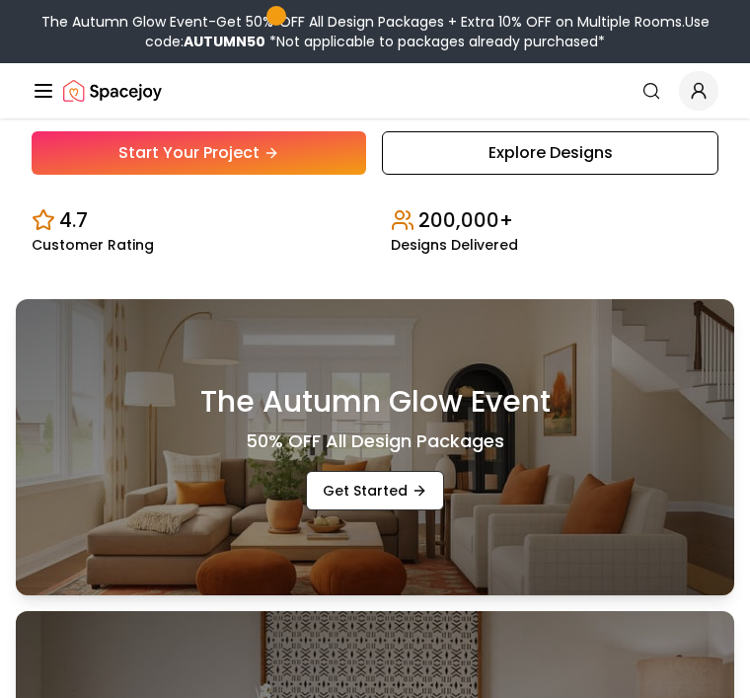
scroll to position [536, 0]
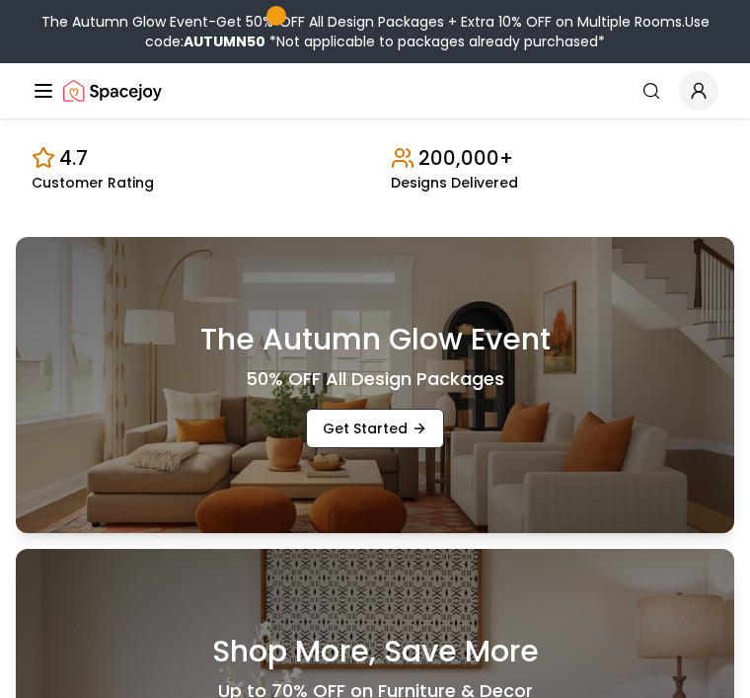
click at [398, 448] on link "Get Started" at bounding box center [375, 427] width 138 height 39
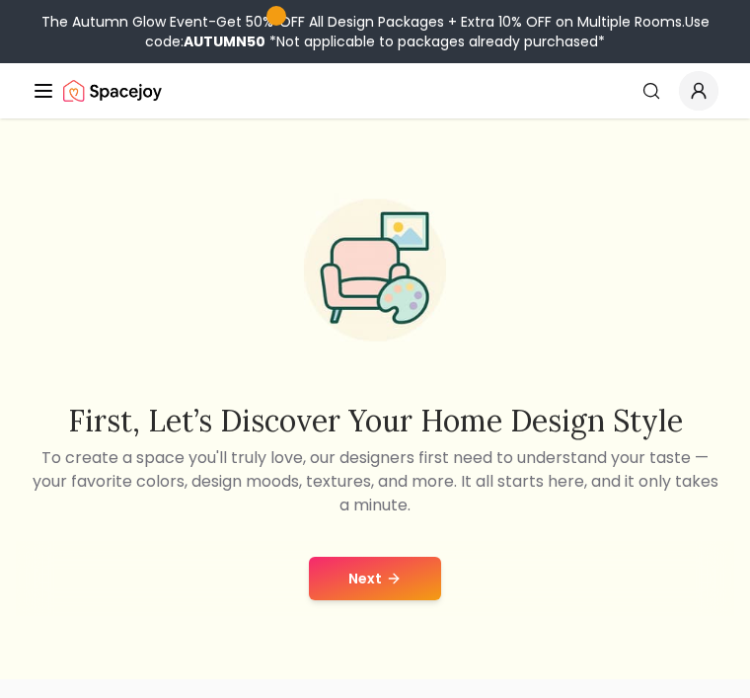
click at [401, 580] on button "Next" at bounding box center [375, 577] width 132 height 43
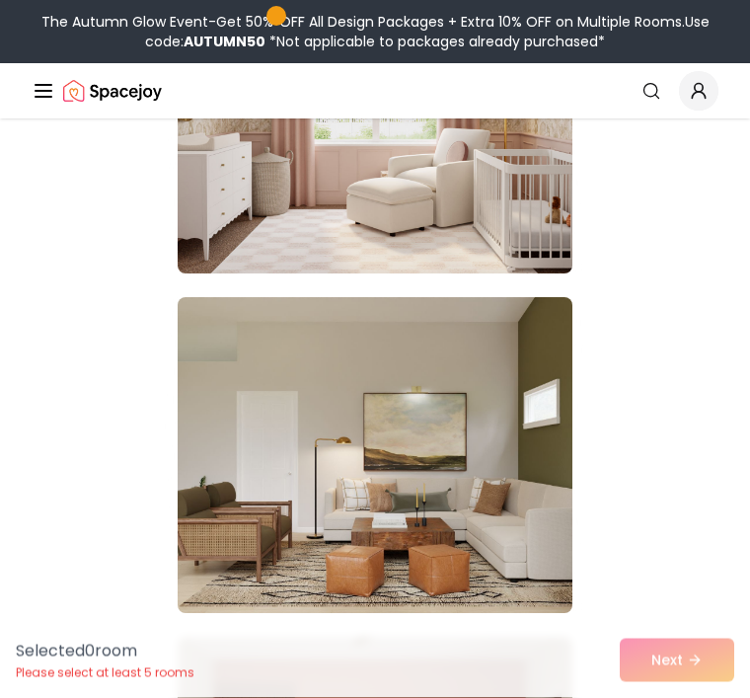
scroll to position [3449, 0]
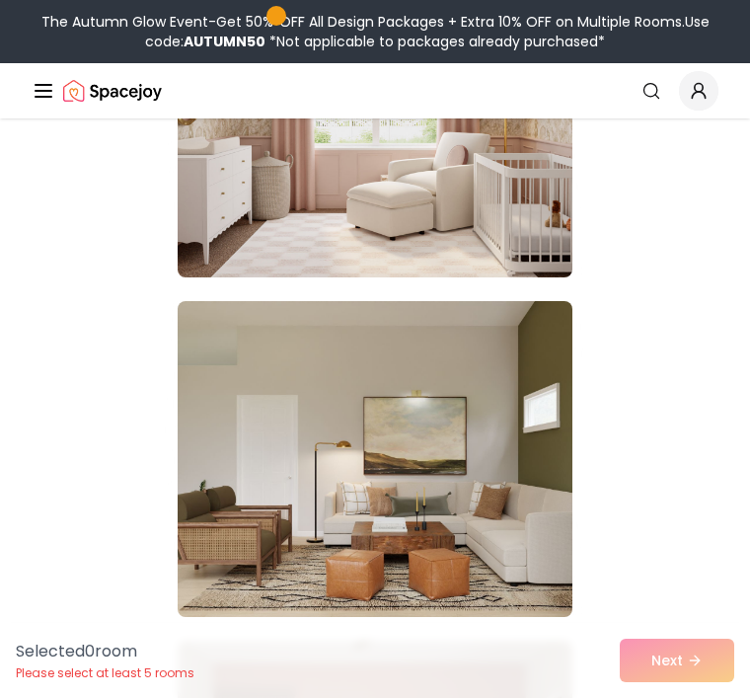
click at [483, 223] on img at bounding box center [375, 120] width 395 height 316
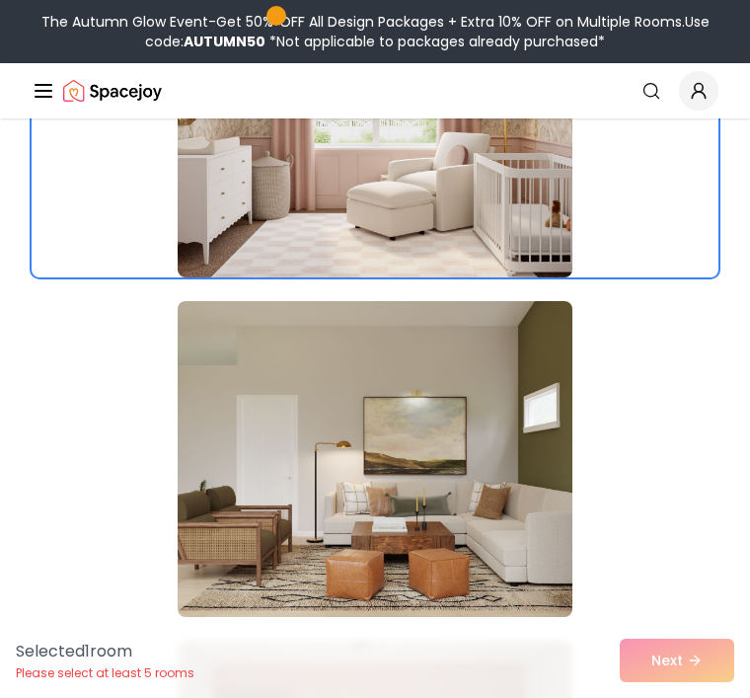
click at [710, 697] on div "Selected 1 room Please select at least 5 rooms Next" at bounding box center [375, 660] width 750 height 75
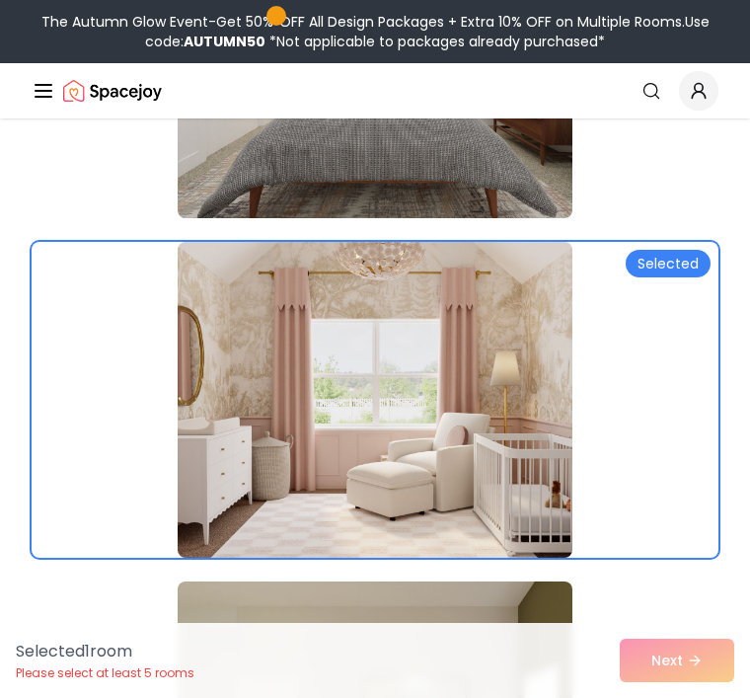
scroll to position [3166, 0]
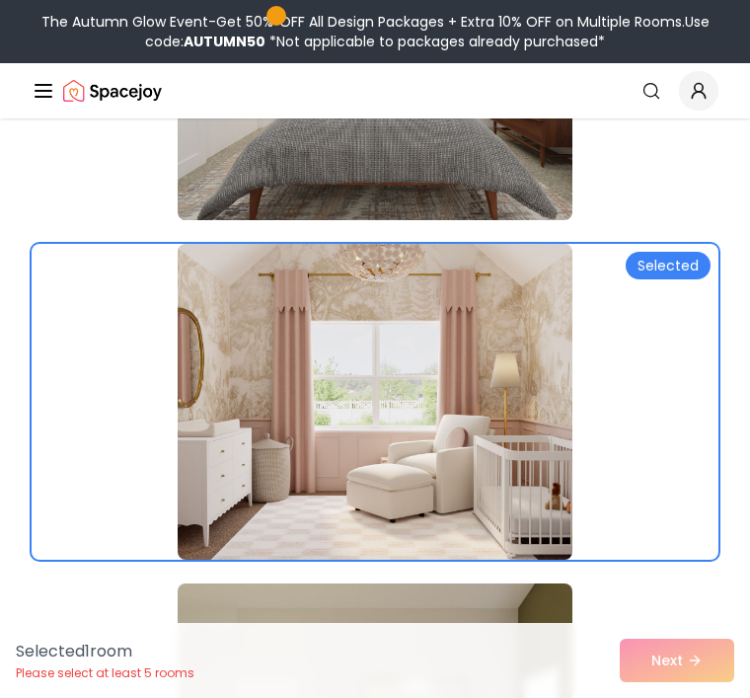
click at [688, 697] on div "Selected 1 room Please select at least 5 rooms Next" at bounding box center [375, 660] width 750 height 75
click at [658, 697] on div "Selected 1 room Please select at least 5 rooms Next" at bounding box center [375, 660] width 750 height 75
click at [652, 697] on div "Selected 1 room Please select at least 5 rooms Next" at bounding box center [375, 660] width 750 height 75
click at [651, 697] on div "Selected 1 room Please select at least 5 rooms Next" at bounding box center [375, 660] width 750 height 75
click at [656, 697] on div "Selected 1 room Please select at least 5 rooms Next" at bounding box center [375, 660] width 750 height 75
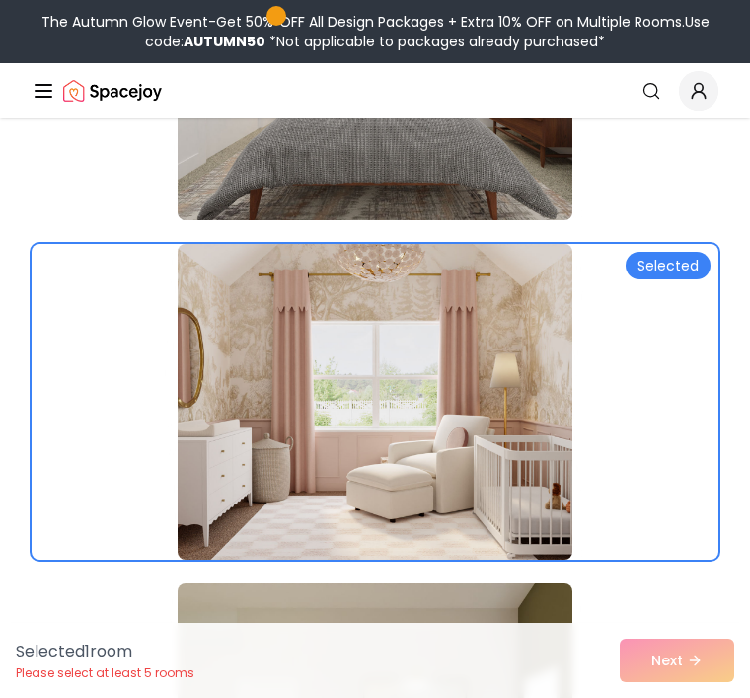
click at [660, 697] on div "Selected 1 room Please select at least 5 rooms Next" at bounding box center [375, 660] width 750 height 75
click at [659, 697] on div "Selected 1 room Please select at least 5 rooms Next" at bounding box center [375, 660] width 750 height 75
click at [647, 697] on div "Selected 1 room Please select at least 5 rooms Next" at bounding box center [375, 660] width 750 height 75
click at [646, 697] on div "Selected 1 room Please select at least 5 rooms Next" at bounding box center [375, 660] width 750 height 75
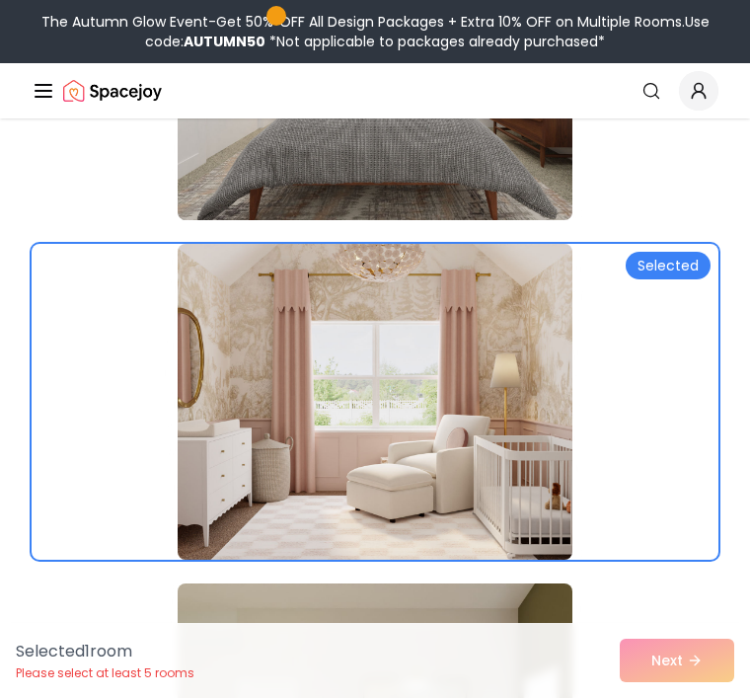
click at [646, 697] on div "Selected 1 room Please select at least 5 rooms Next" at bounding box center [375, 660] width 750 height 75
click at [647, 697] on div "Selected 1 room Please select at least 5 rooms Next" at bounding box center [375, 660] width 750 height 75
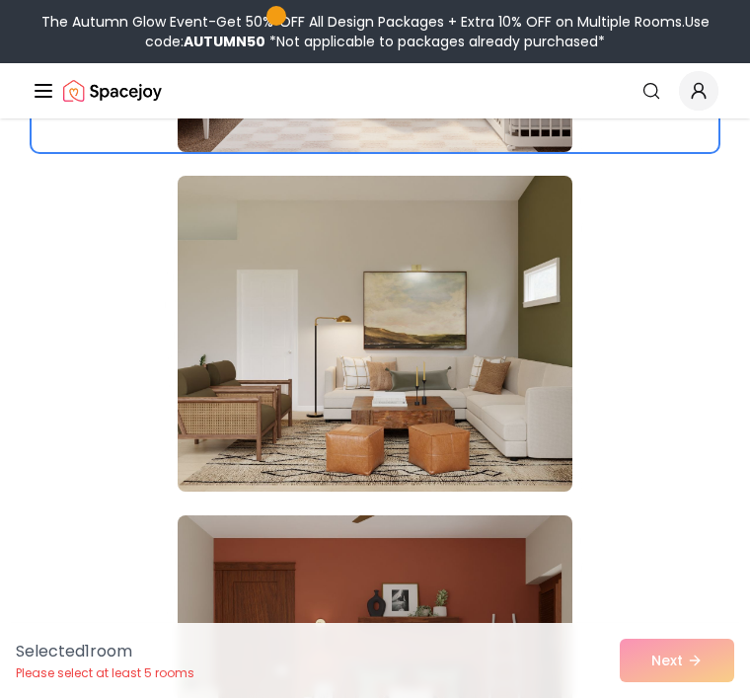
scroll to position [3582, 0]
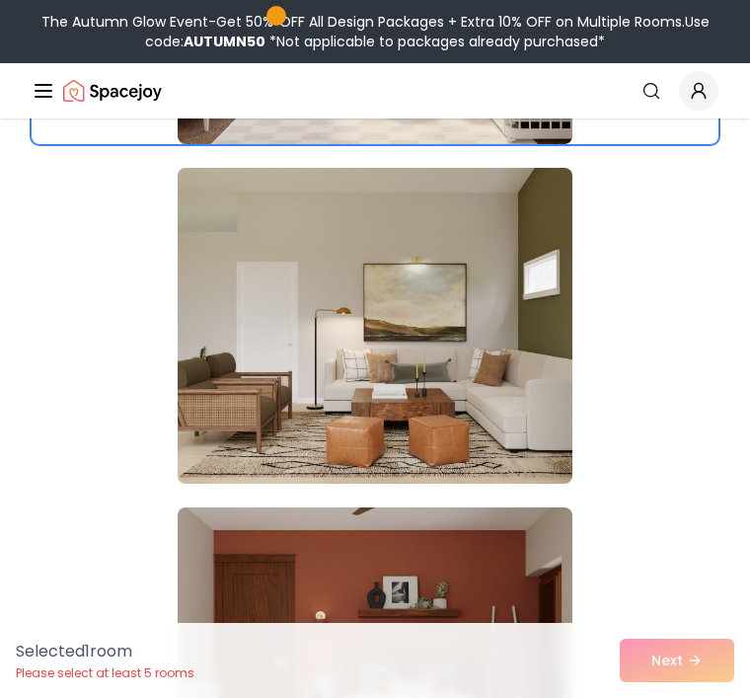
click at [500, 387] on img at bounding box center [375, 326] width 395 height 316
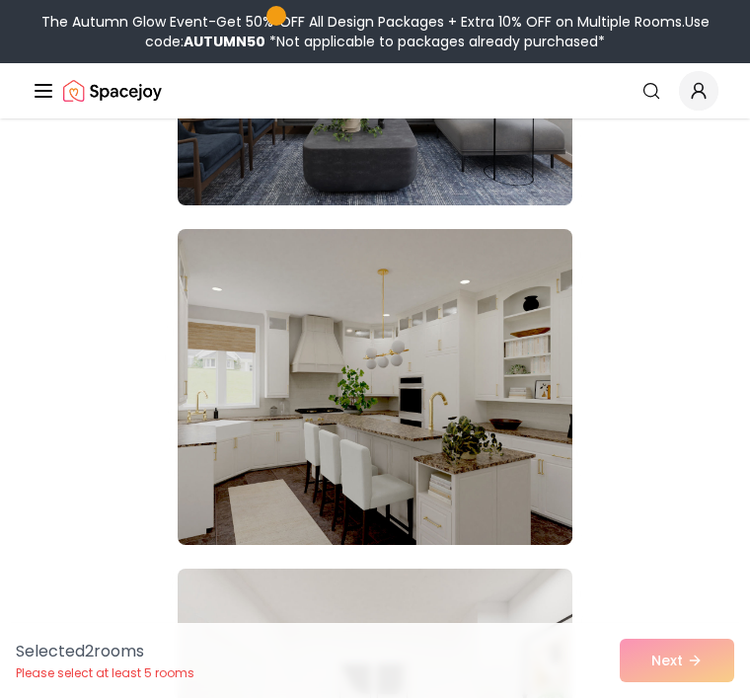
scroll to position [2506, 0]
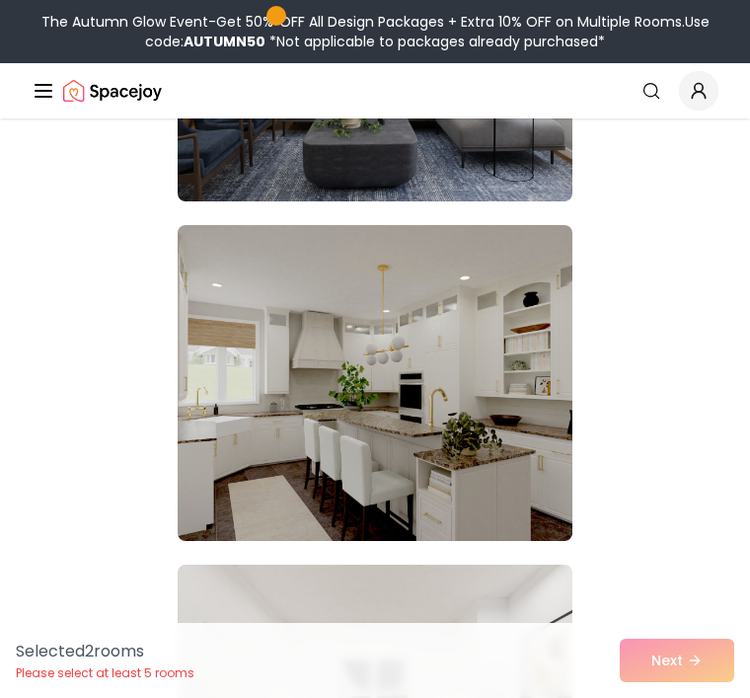
click at [489, 387] on img at bounding box center [375, 383] width 395 height 316
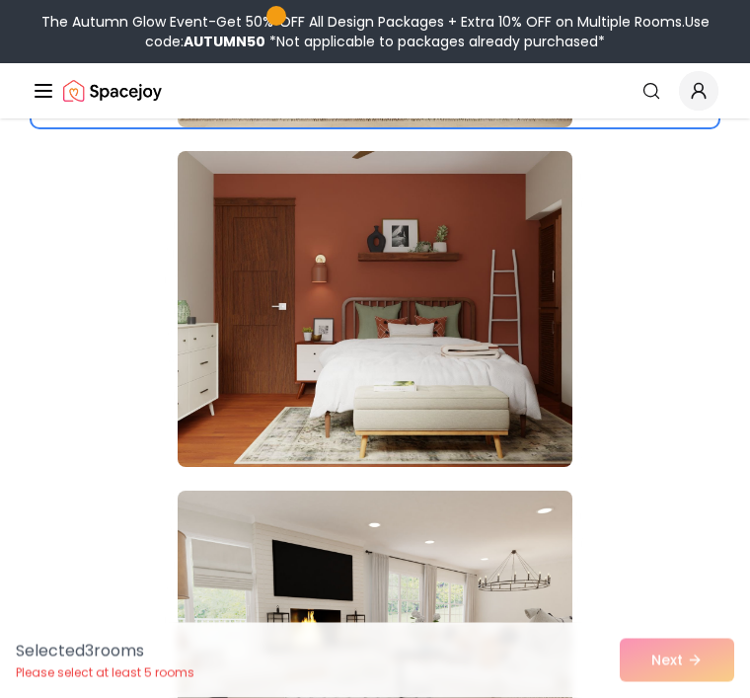
scroll to position [3938, 0]
click at [491, 393] on img at bounding box center [375, 309] width 395 height 316
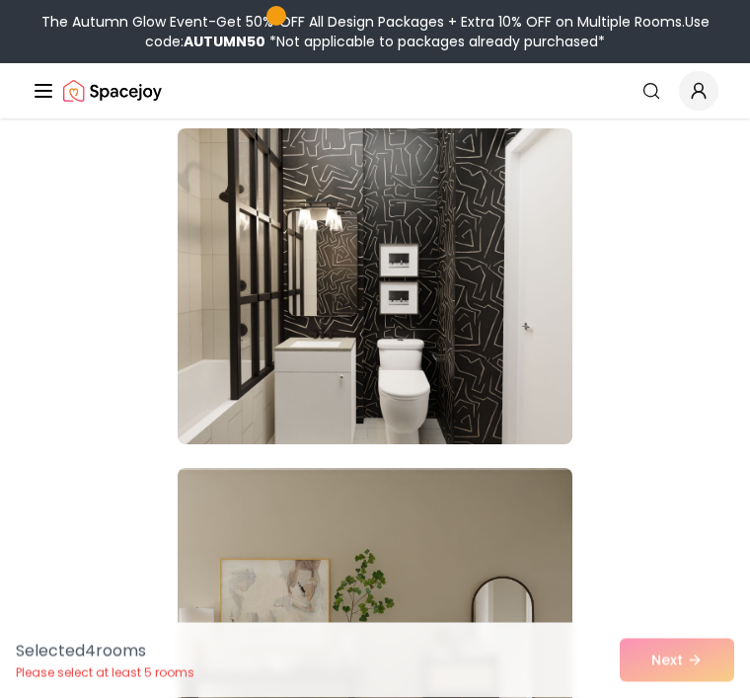
scroll to position [5291, 0]
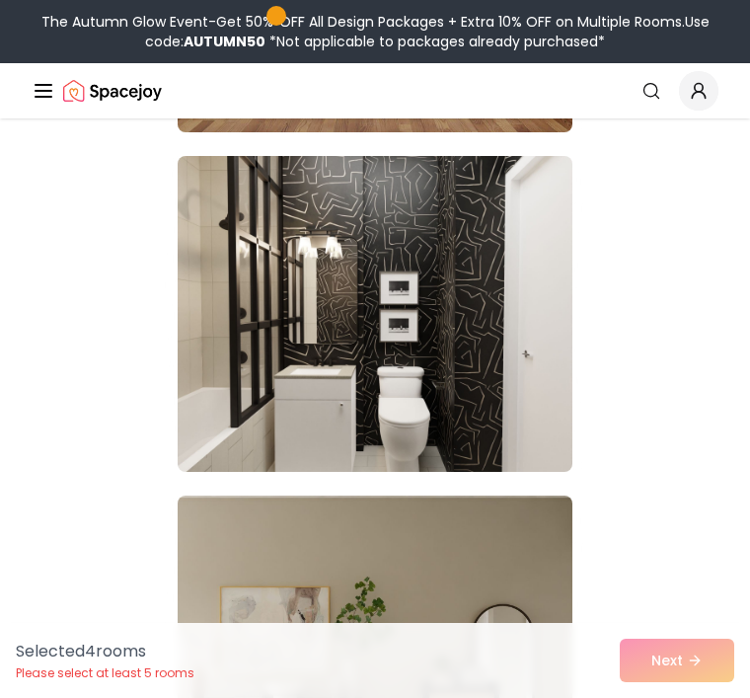
click at [480, 429] on img at bounding box center [375, 314] width 395 height 316
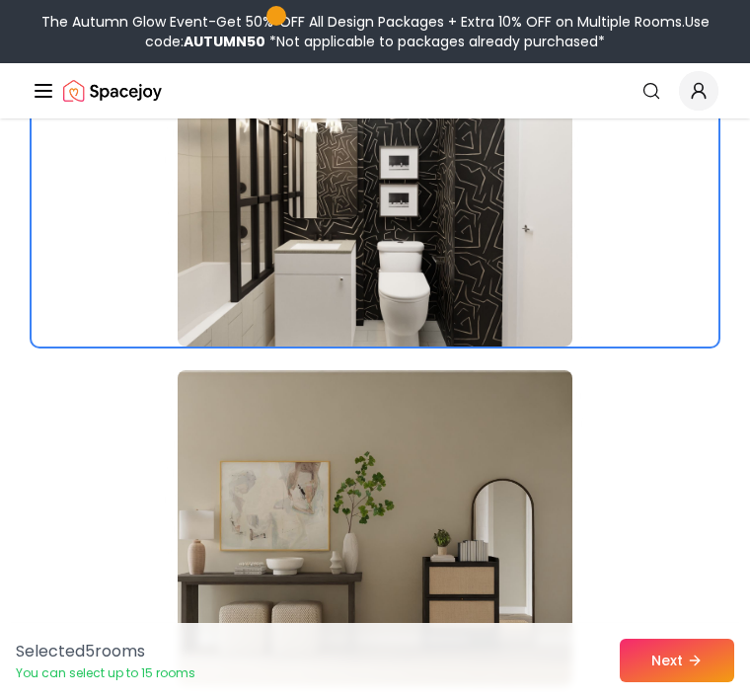
click at [470, 547] on img at bounding box center [375, 528] width 395 height 316
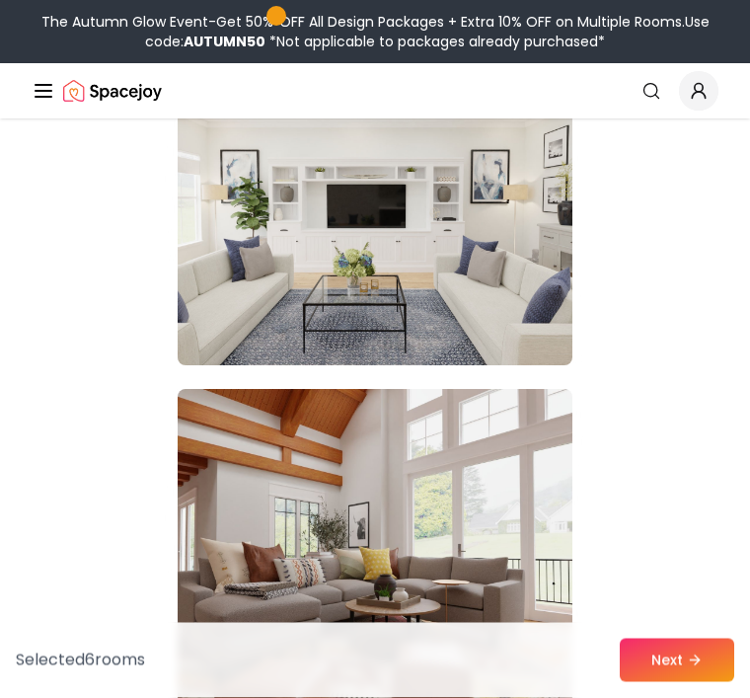
scroll to position [6076, 0]
click at [535, 475] on img at bounding box center [375, 547] width 395 height 316
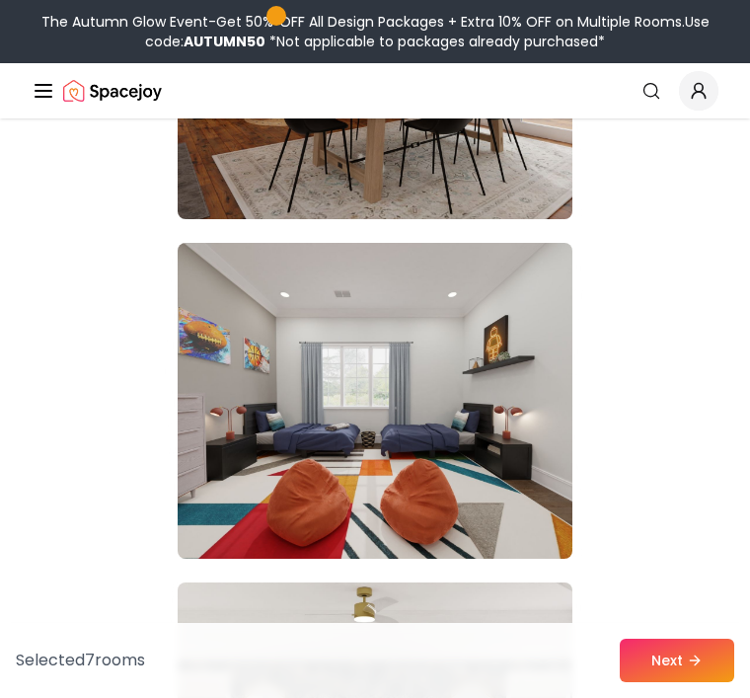
click at [495, 485] on img at bounding box center [375, 401] width 395 height 316
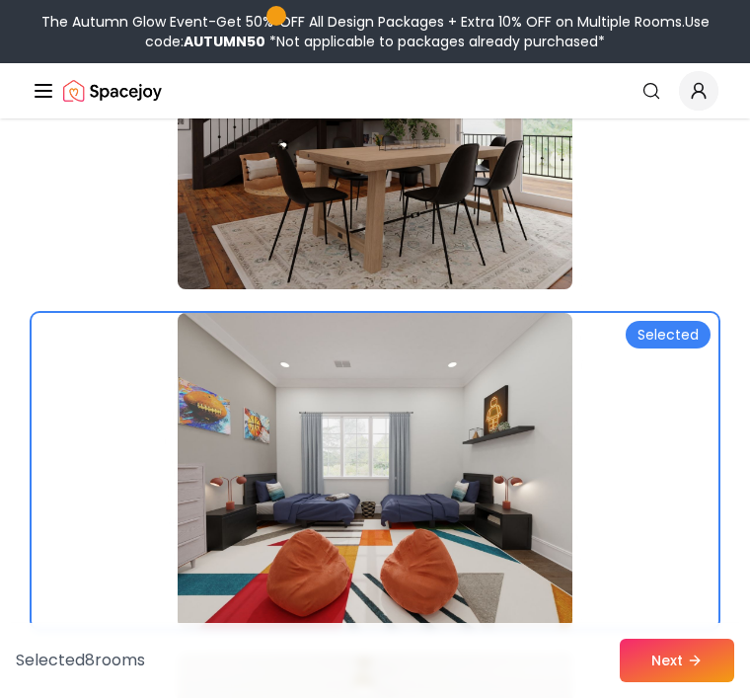
scroll to position [6771, 0]
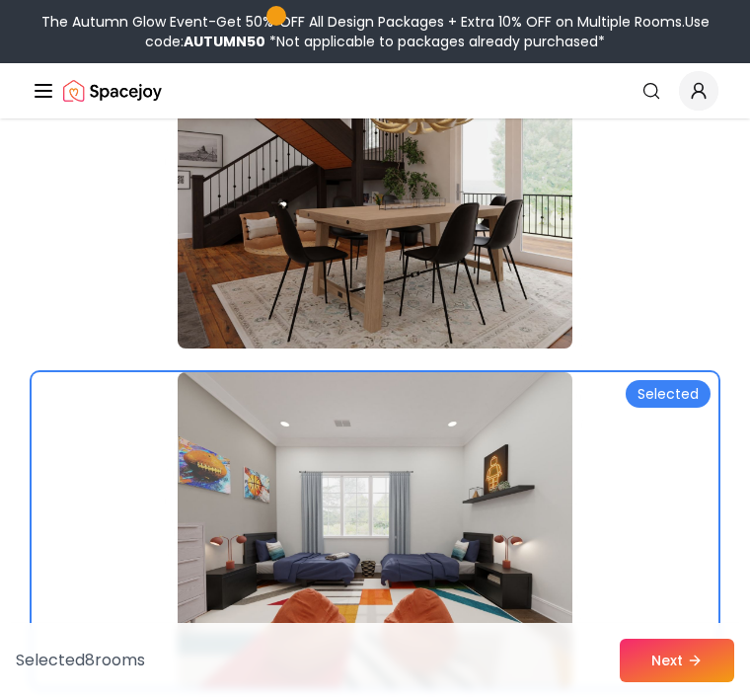
click at [521, 292] on img at bounding box center [375, 191] width 395 height 316
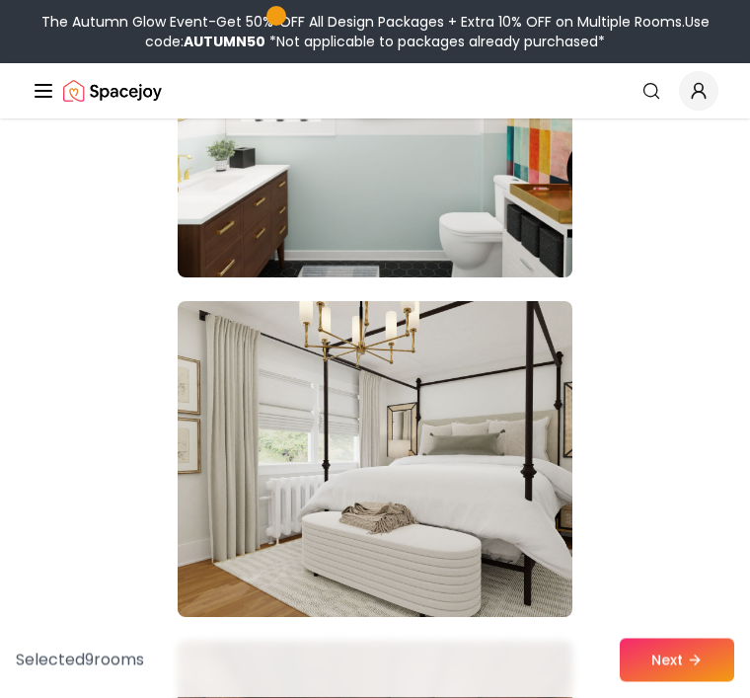
scroll to position [8216, 0]
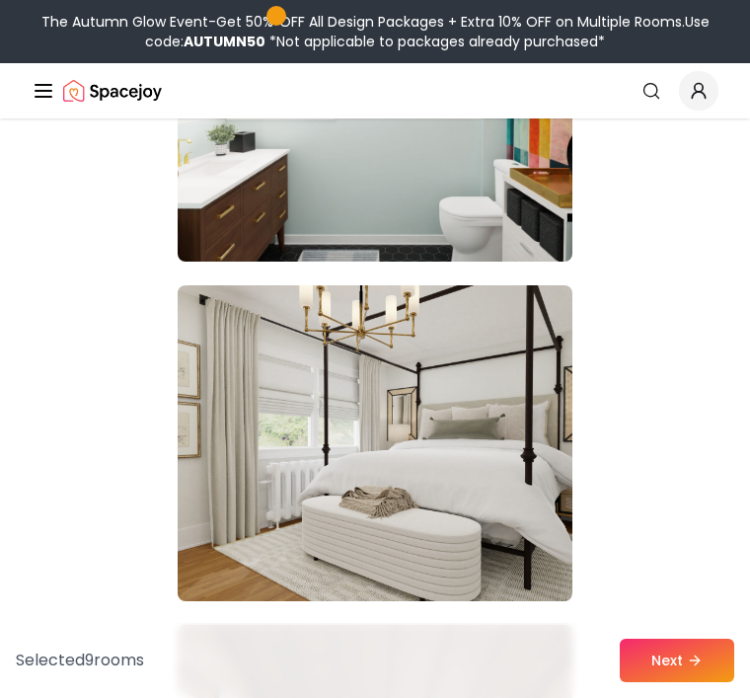
click at [486, 450] on img at bounding box center [375, 443] width 395 height 316
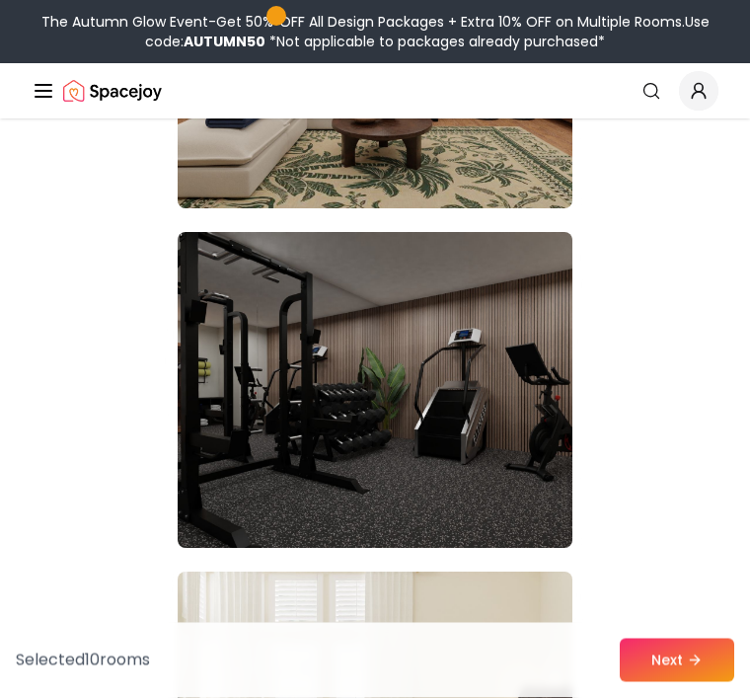
scroll to position [9281, 0]
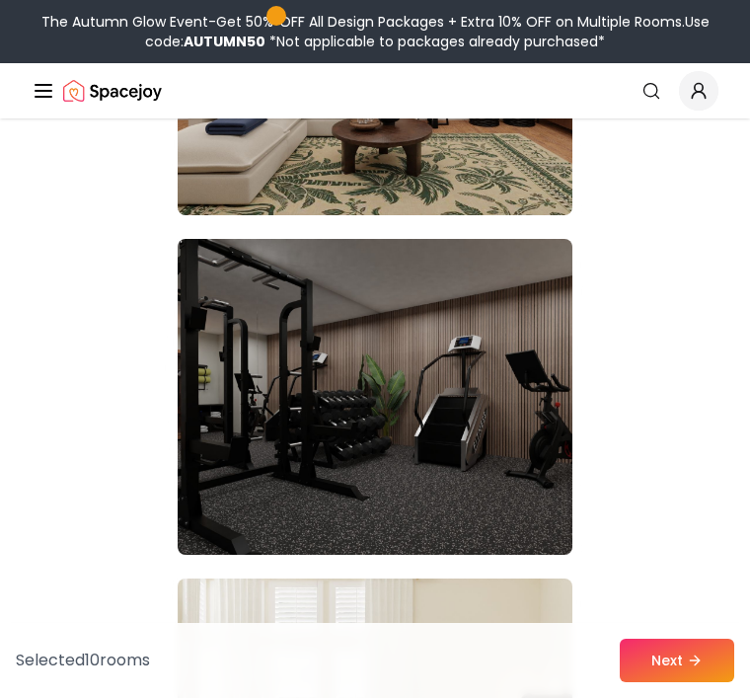
click at [484, 397] on img at bounding box center [375, 397] width 395 height 316
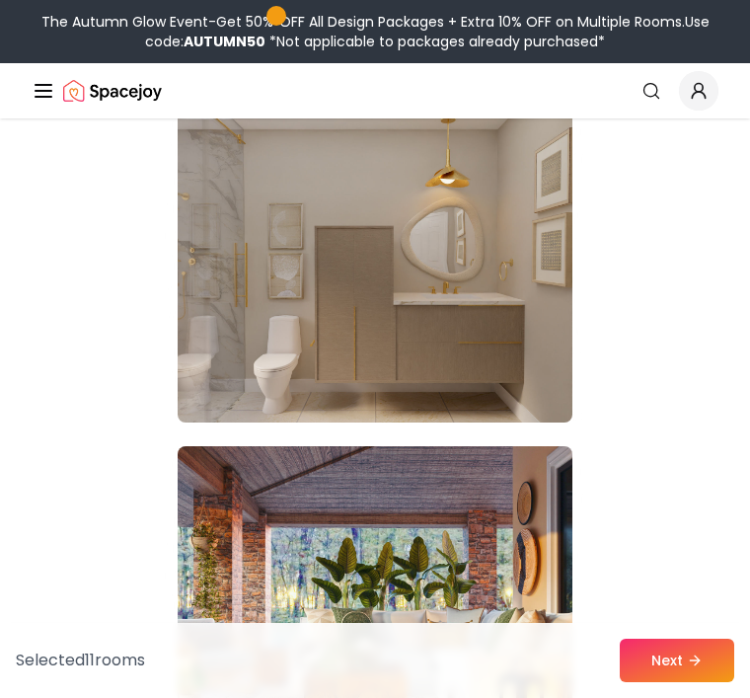
click at [514, 366] on img at bounding box center [375, 265] width 395 height 316
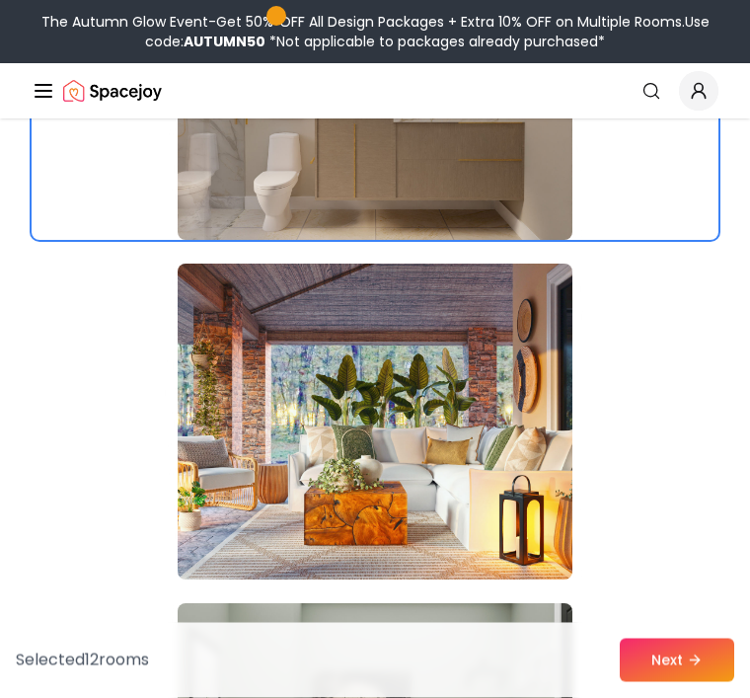
scroll to position [10627, 0]
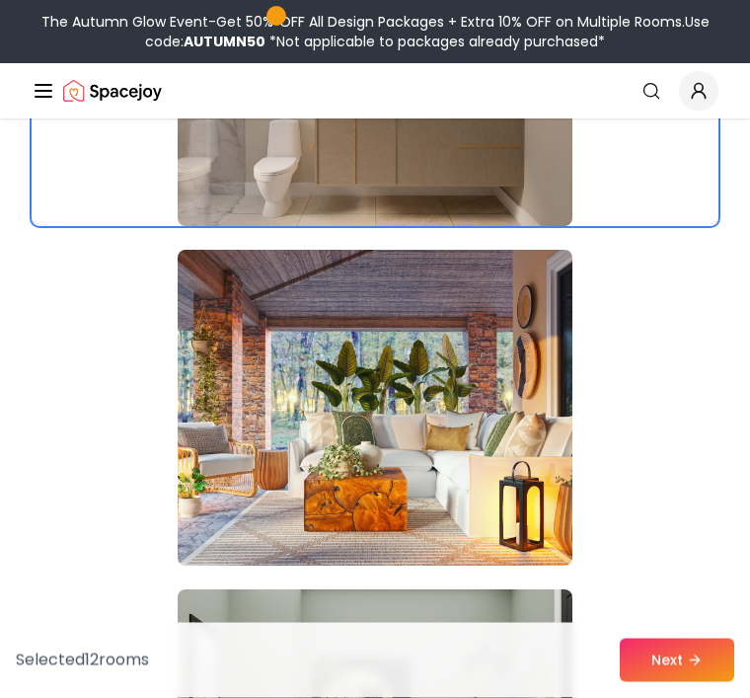
click at [553, 481] on img at bounding box center [375, 409] width 395 height 316
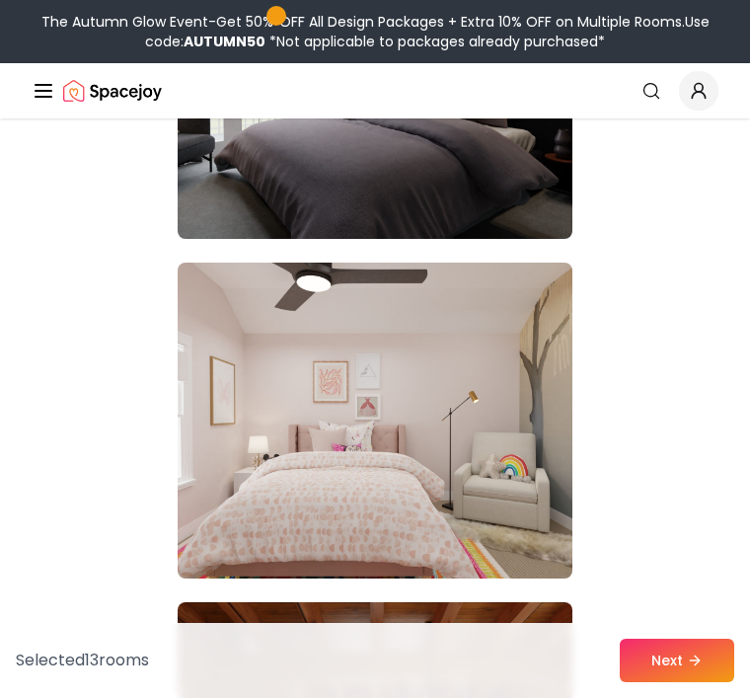
click at [516, 435] on img at bounding box center [375, 420] width 395 height 316
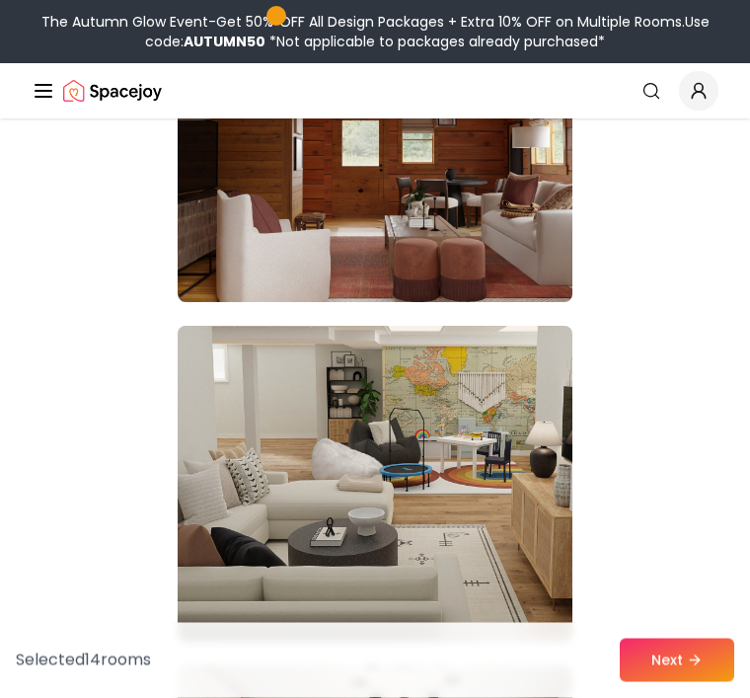
scroll to position [14635, 0]
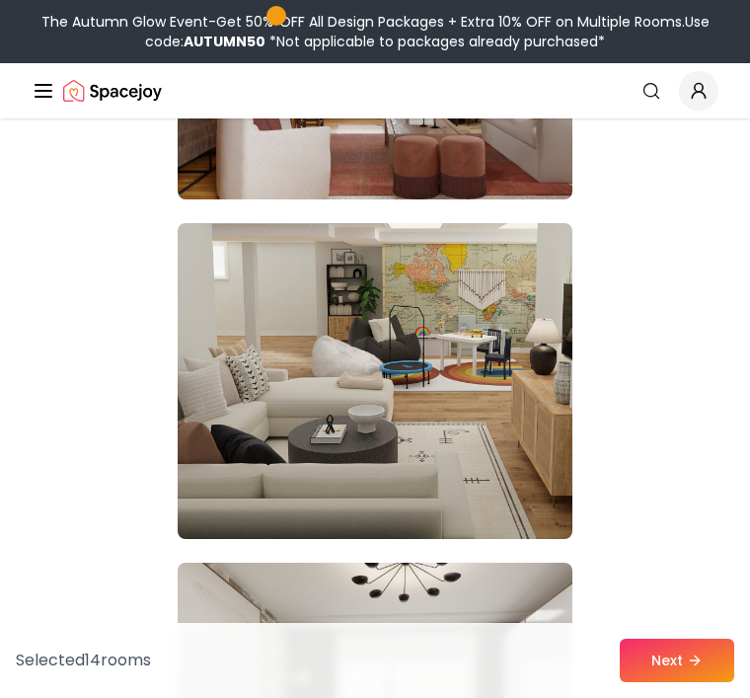
click at [491, 414] on img at bounding box center [375, 381] width 395 height 316
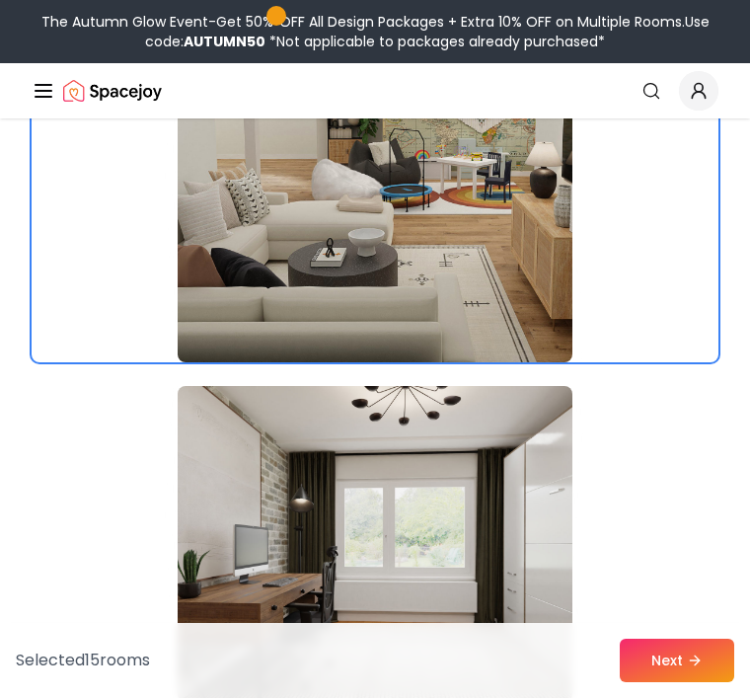
scroll to position [14910, 0]
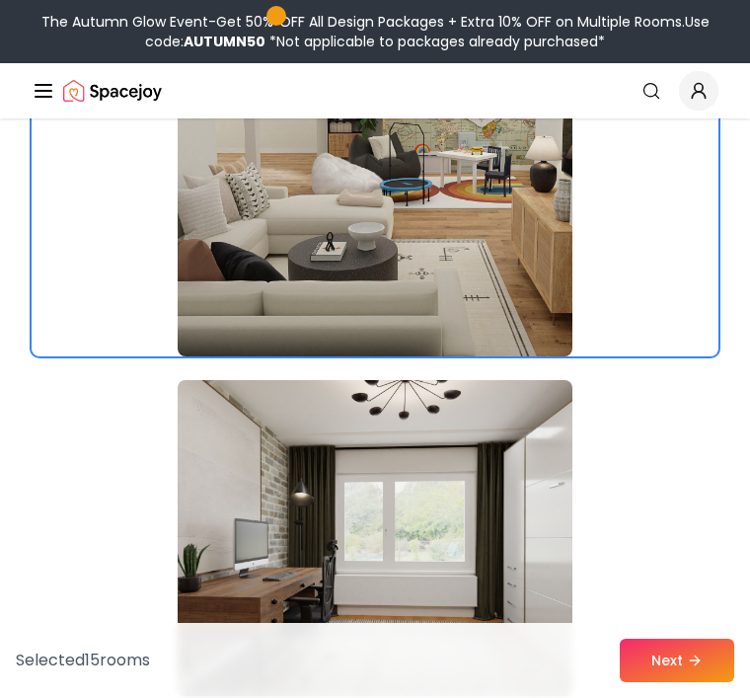
click at [663, 682] on button "Next" at bounding box center [677, 659] width 114 height 43
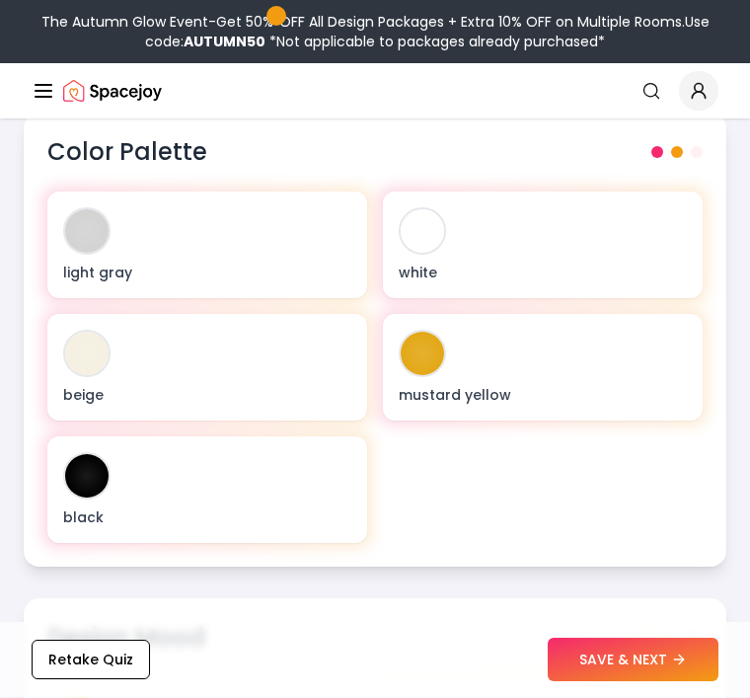
scroll to position [832, 0]
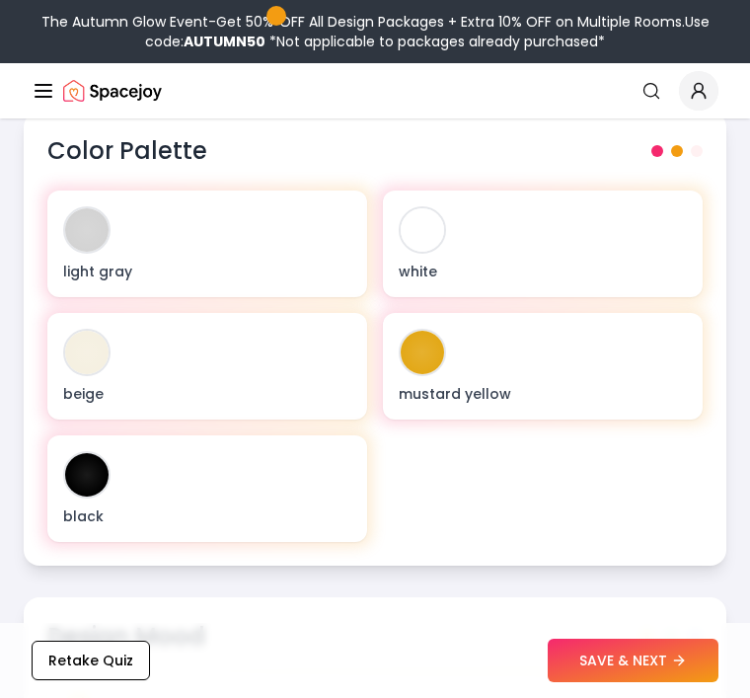
click at [351, 378] on div "beige" at bounding box center [207, 366] width 320 height 107
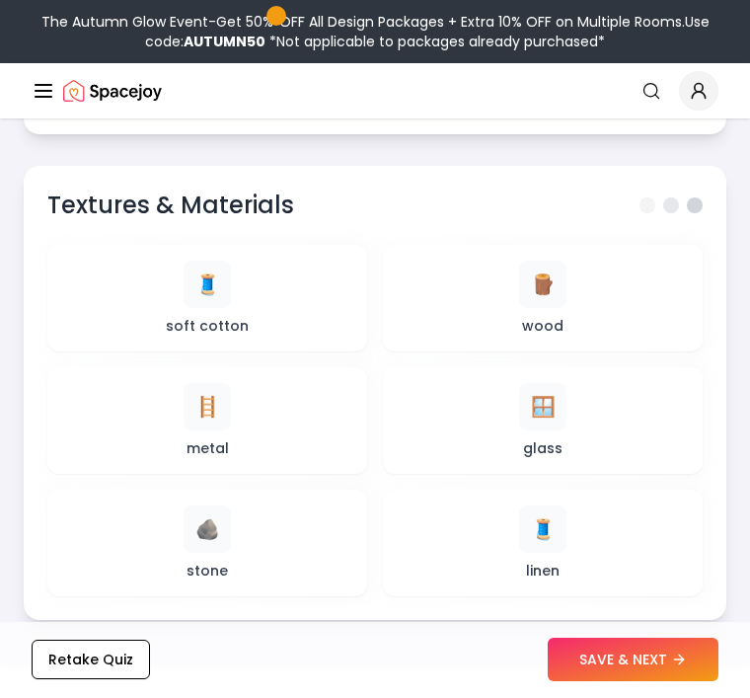
scroll to position [1540, 0]
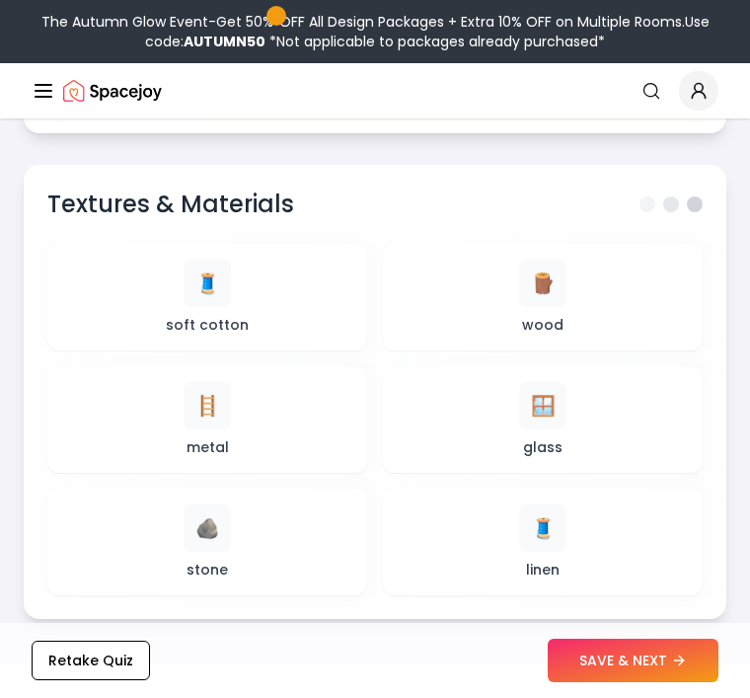
click at [596, 414] on div "🪟 glass" at bounding box center [543, 419] width 288 height 75
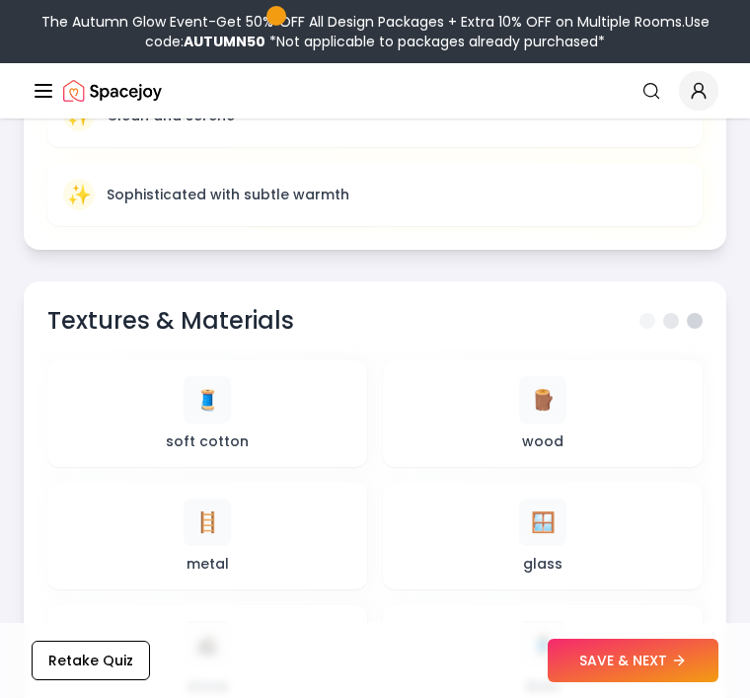
scroll to position [1421, 0]
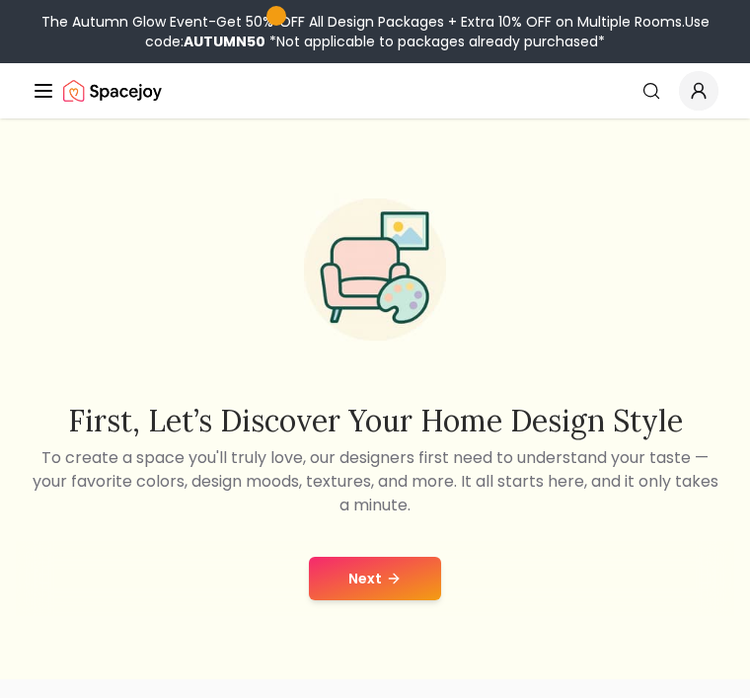
click at [418, 584] on button "Next" at bounding box center [375, 577] width 132 height 43
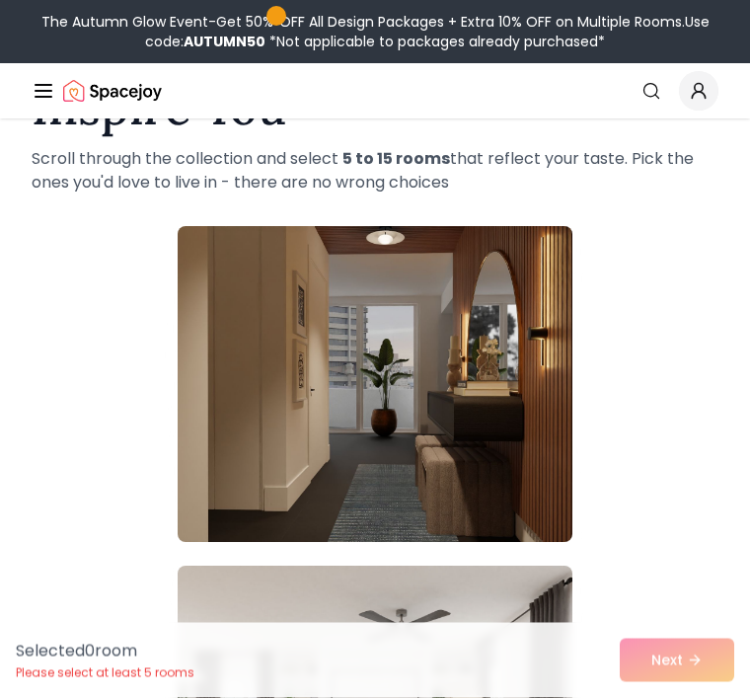
scroll to position [128, 0]
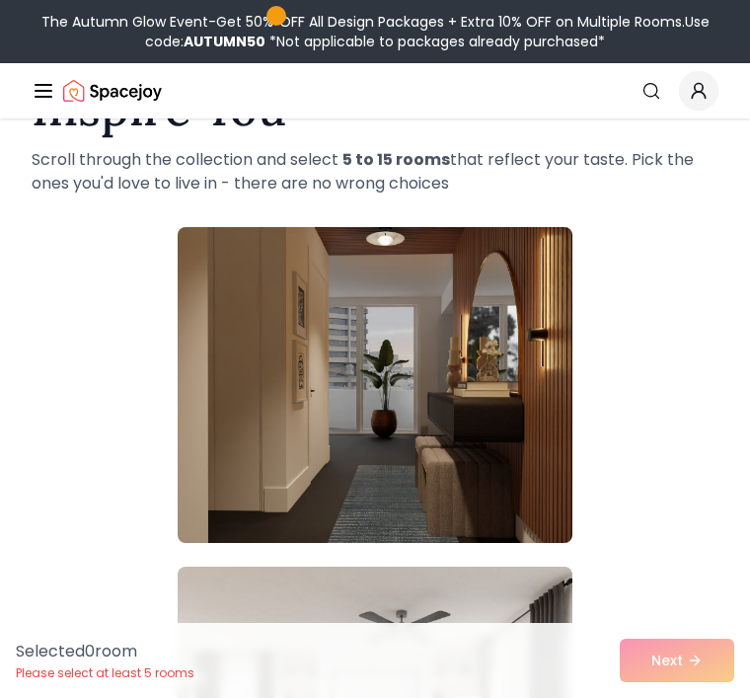
click at [503, 386] on img at bounding box center [375, 385] width 395 height 316
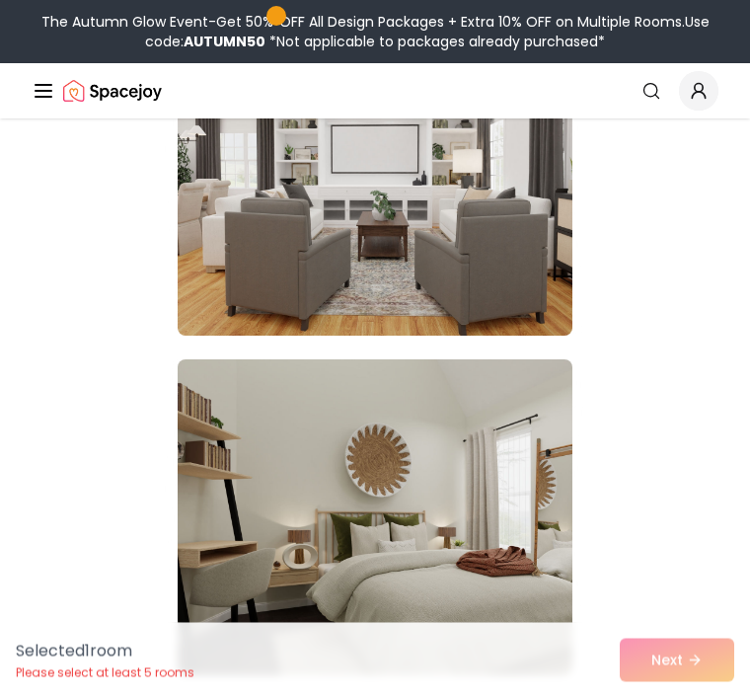
scroll to position [677, 0]
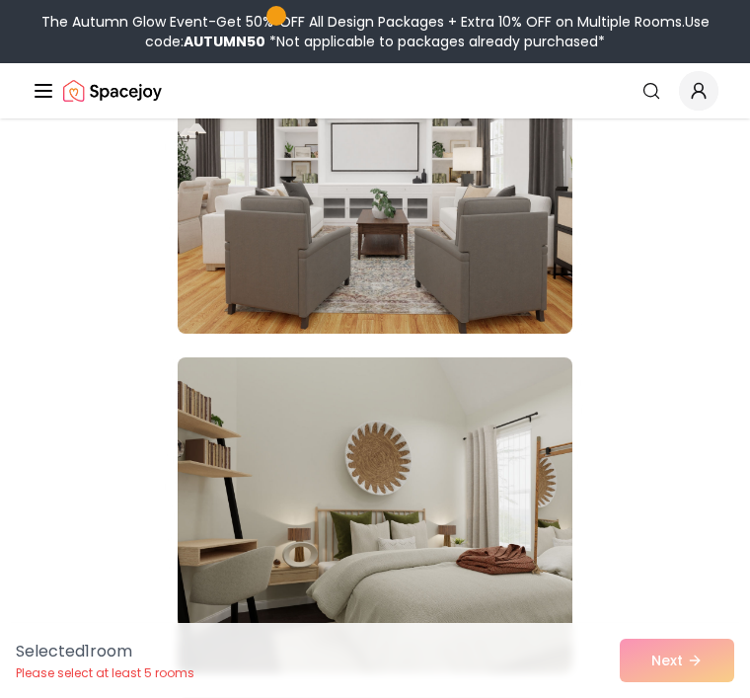
click at [503, 271] on img at bounding box center [375, 176] width 395 height 316
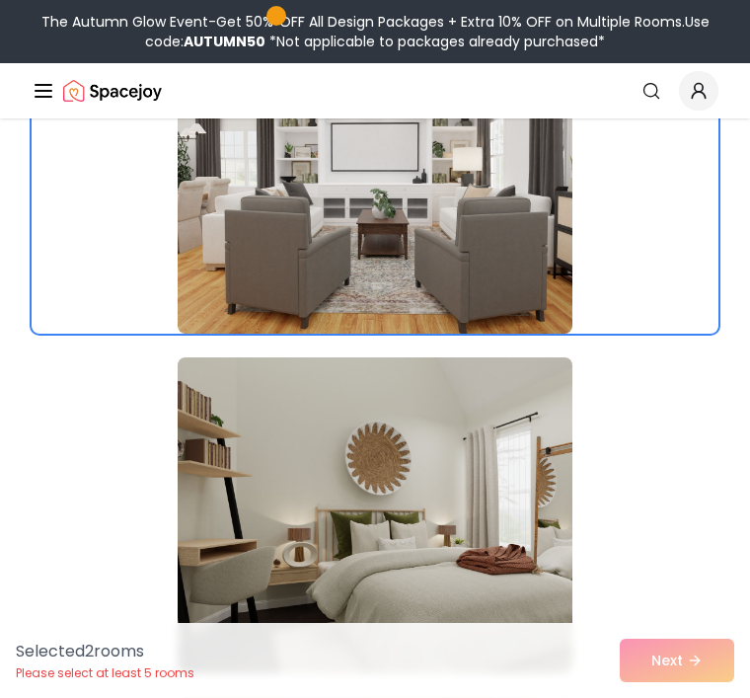
click at [478, 567] on img at bounding box center [375, 515] width 395 height 316
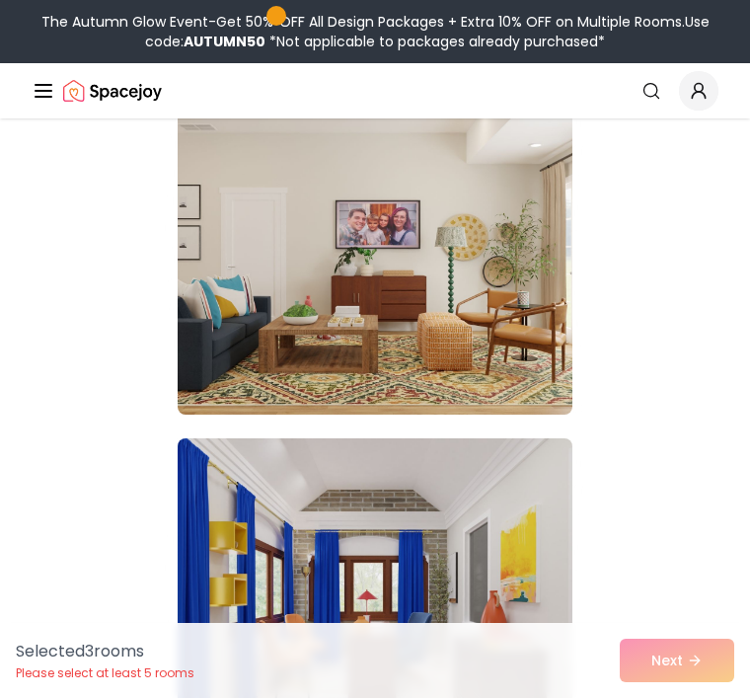
scroll to position [1280, 0]
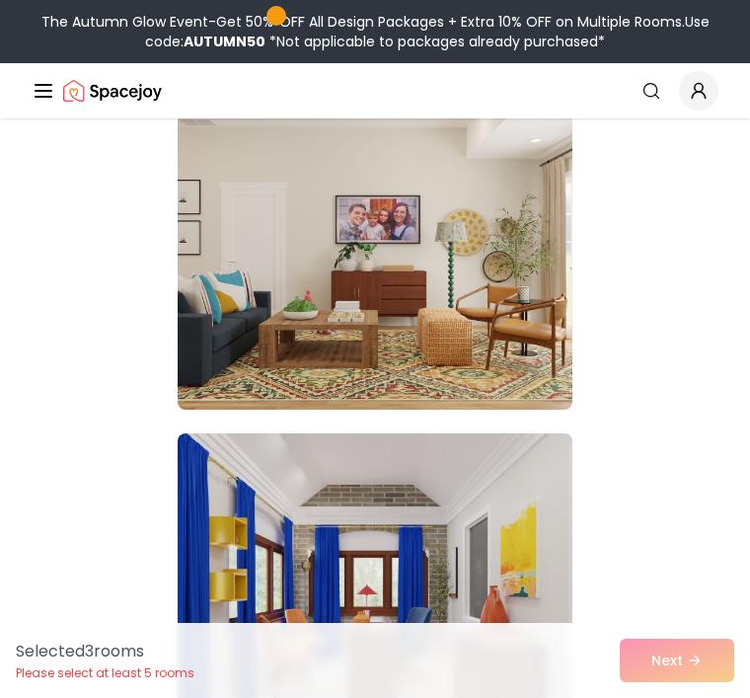
click at [498, 345] on img at bounding box center [375, 252] width 395 height 316
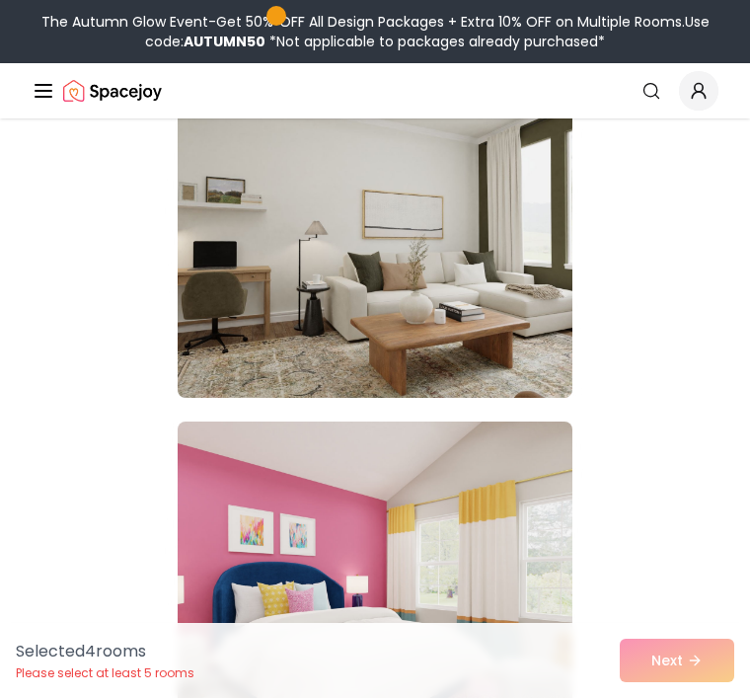
scroll to position [2031, 0]
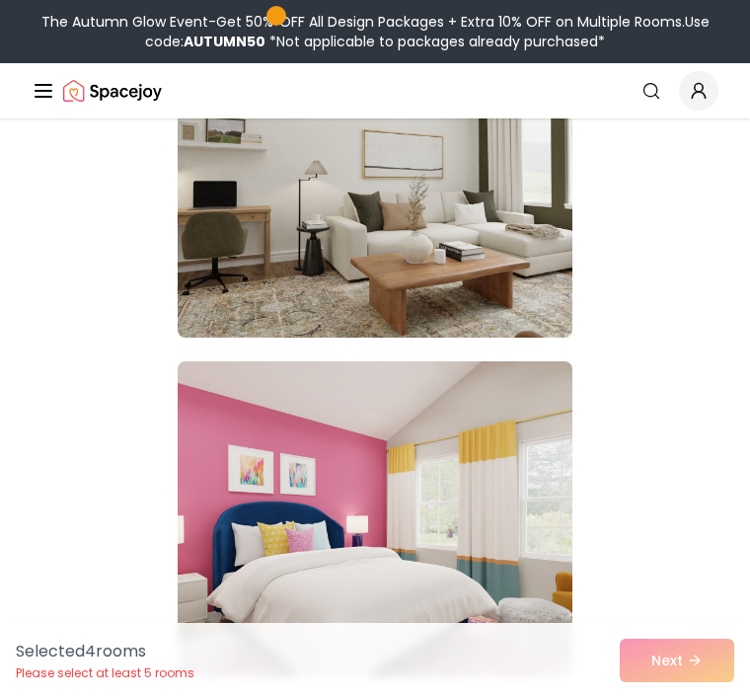
click at [525, 265] on img at bounding box center [375, 180] width 395 height 316
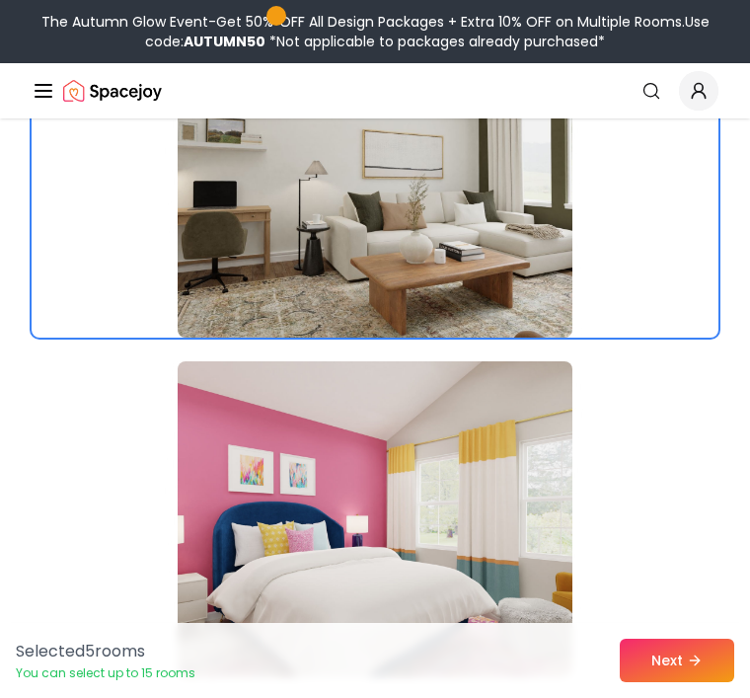
click at [523, 502] on img at bounding box center [375, 519] width 395 height 316
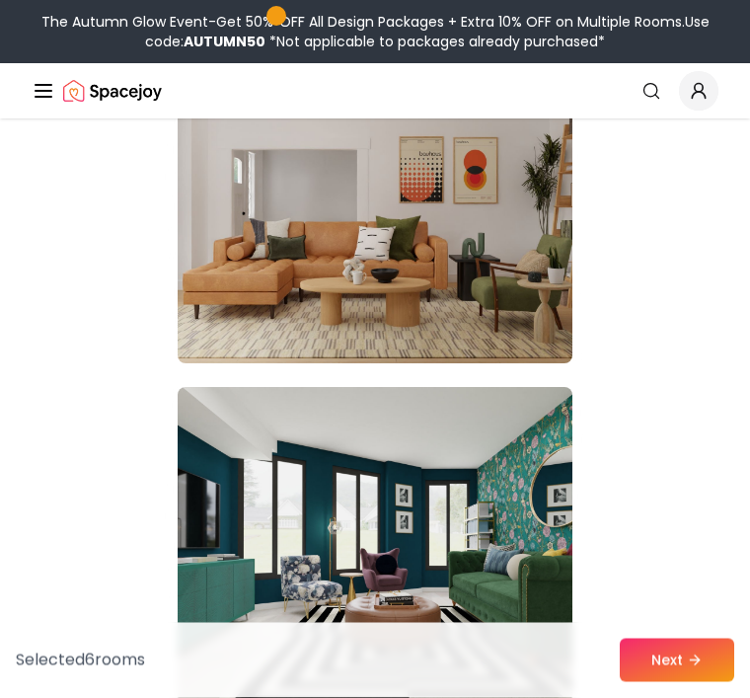
scroll to position [2681, 0]
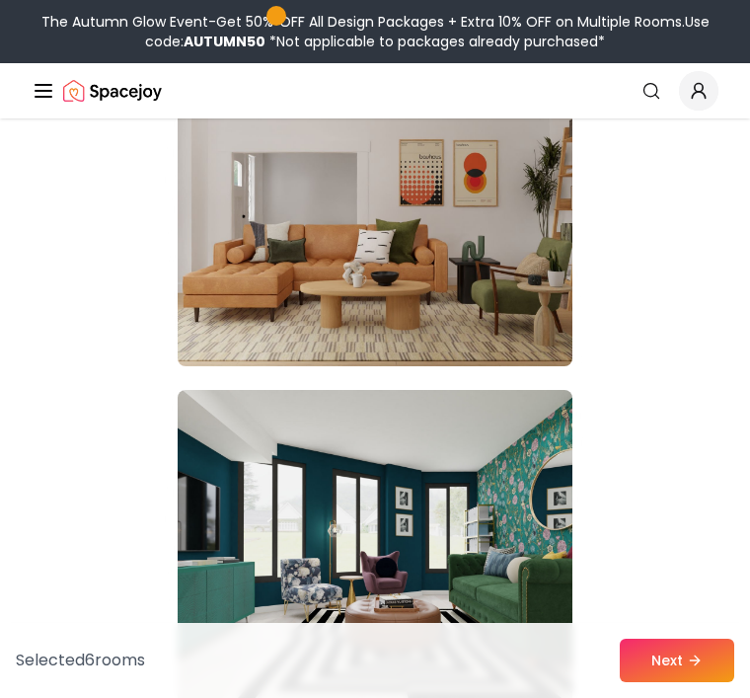
click at [535, 302] on img at bounding box center [375, 208] width 395 height 316
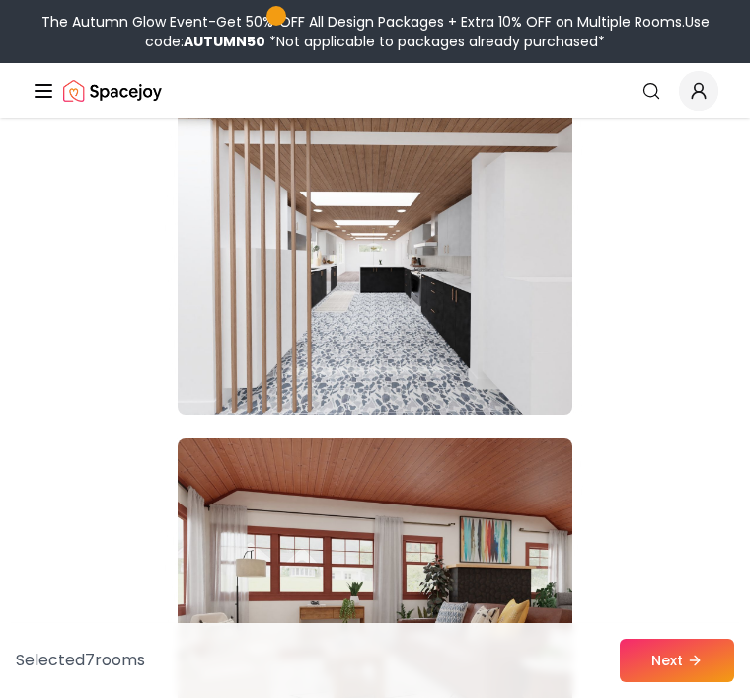
click at [491, 319] on img at bounding box center [375, 257] width 395 height 316
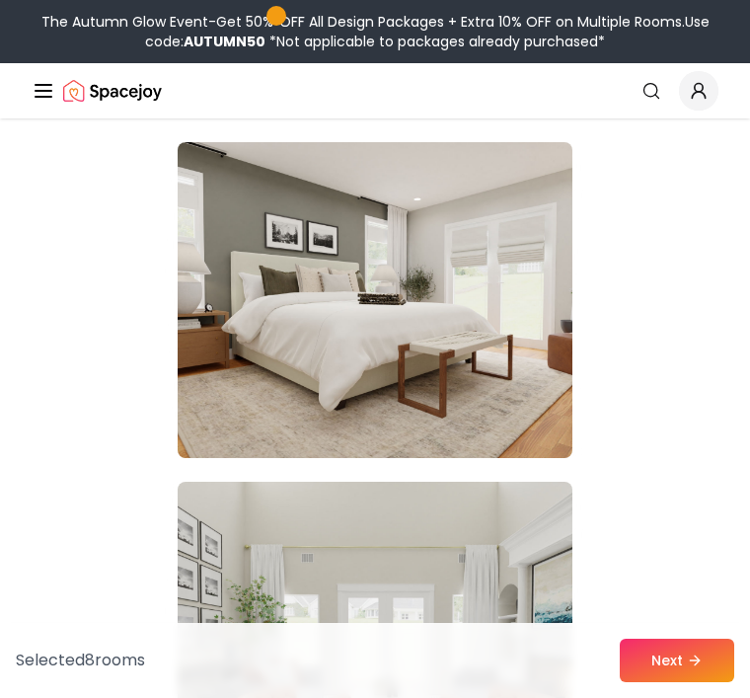
scroll to position [8039, 0]
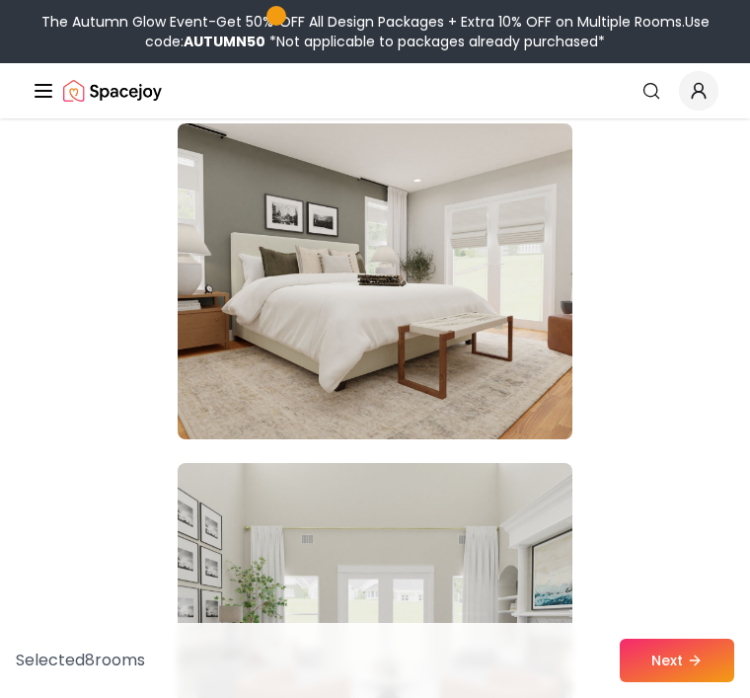
click at [519, 258] on img at bounding box center [375, 281] width 395 height 316
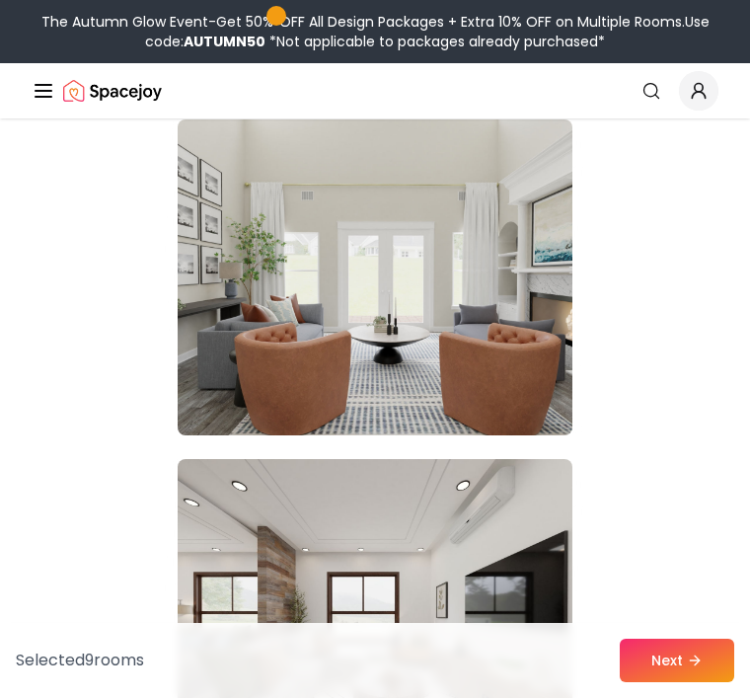
click at [469, 282] on img at bounding box center [375, 277] width 395 height 316
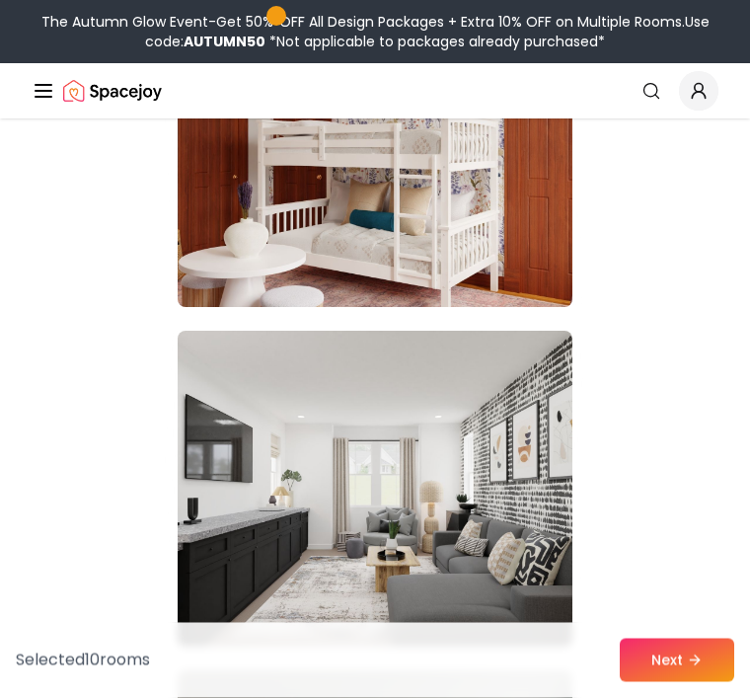
scroll to position [11226, 0]
click at [528, 242] on img at bounding box center [375, 149] width 395 height 316
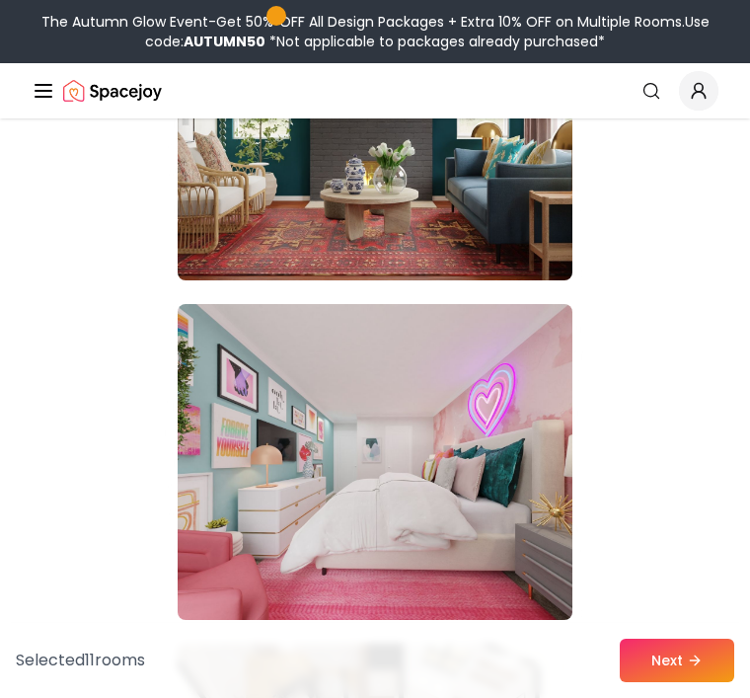
click at [550, 357] on img at bounding box center [375, 462] width 395 height 316
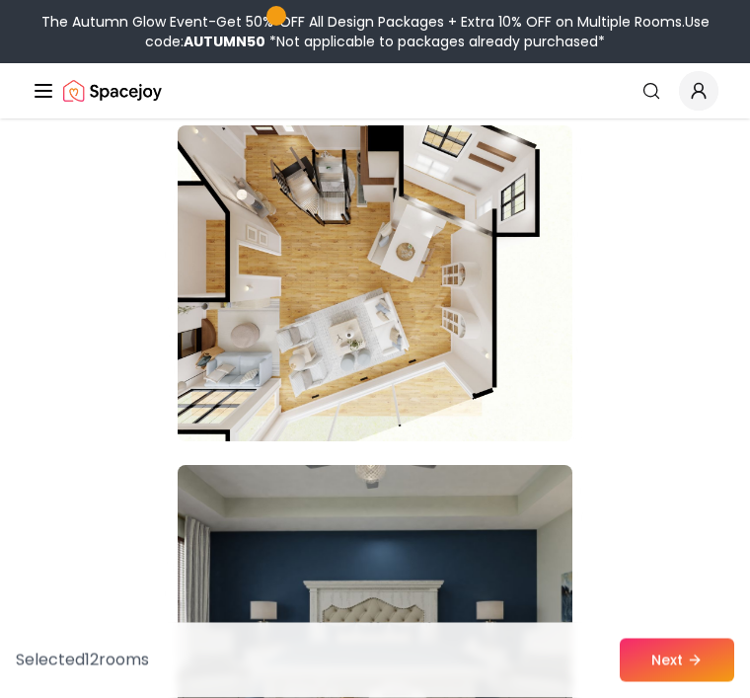
scroll to position [12754, 0]
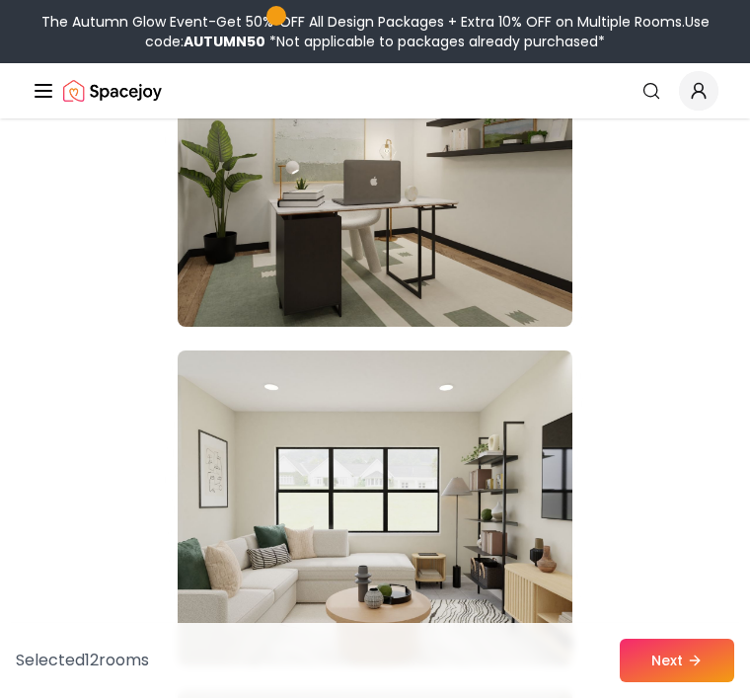
click at [506, 269] on img at bounding box center [375, 169] width 395 height 316
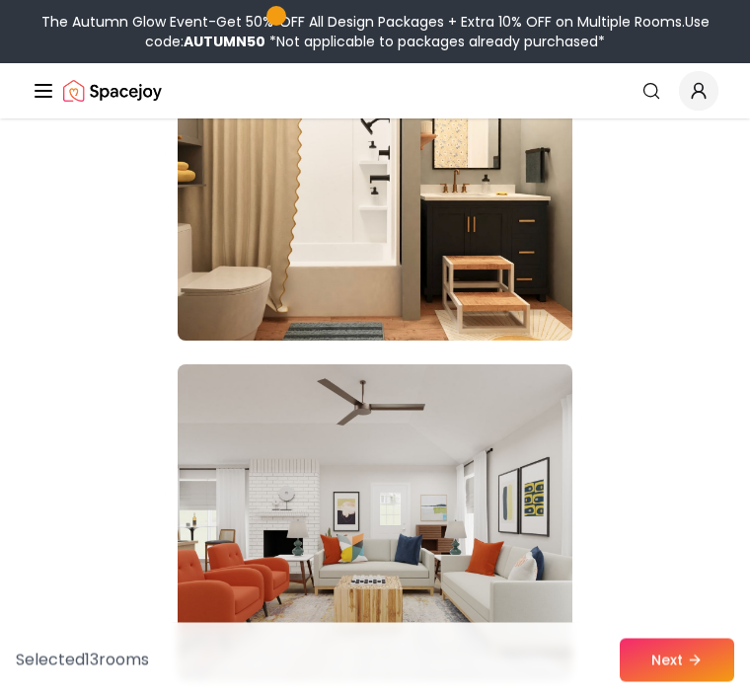
scroll to position [32913, 0]
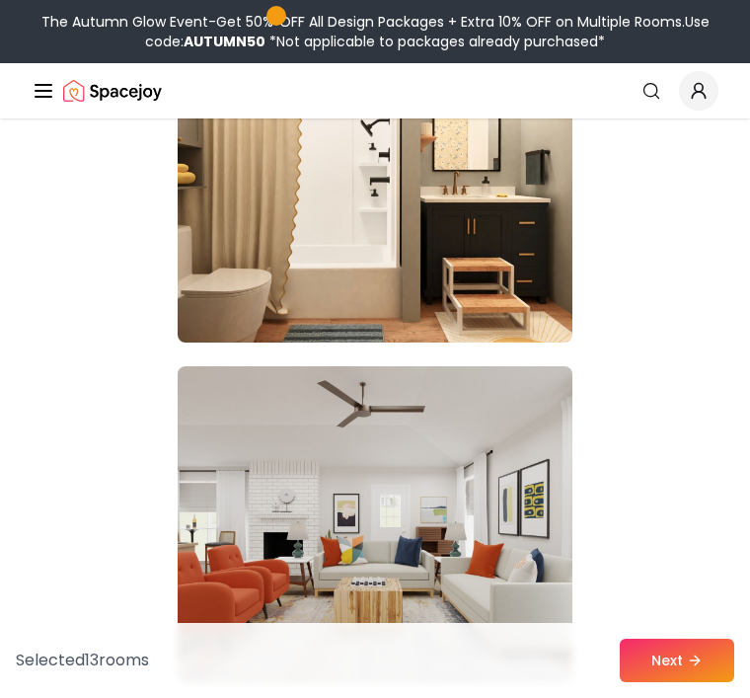
click at [524, 270] on img at bounding box center [375, 185] width 395 height 316
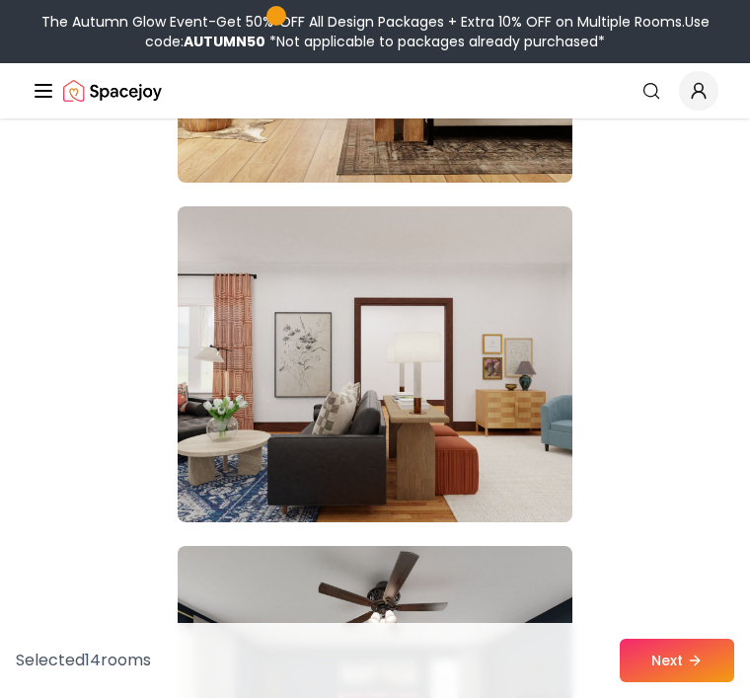
scroll to position [31712, 0]
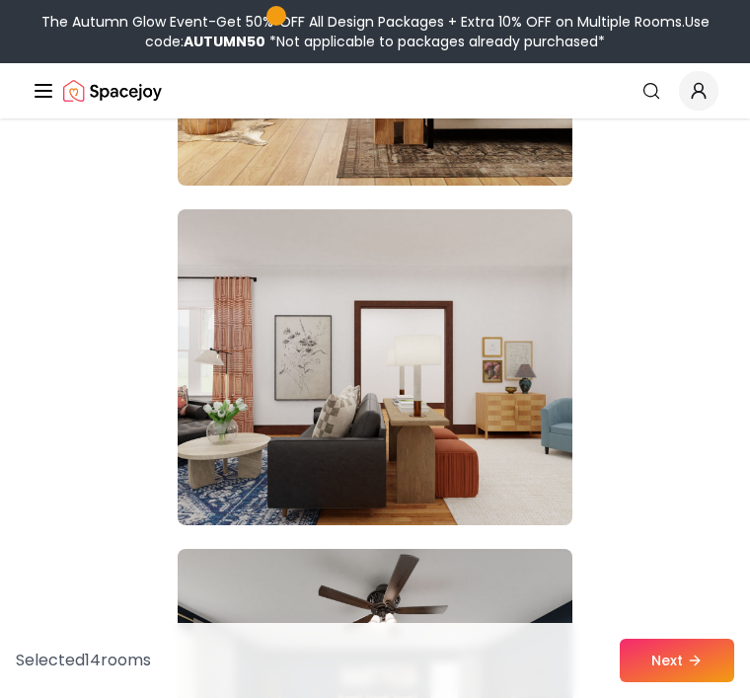
click at [552, 383] on img at bounding box center [375, 367] width 395 height 316
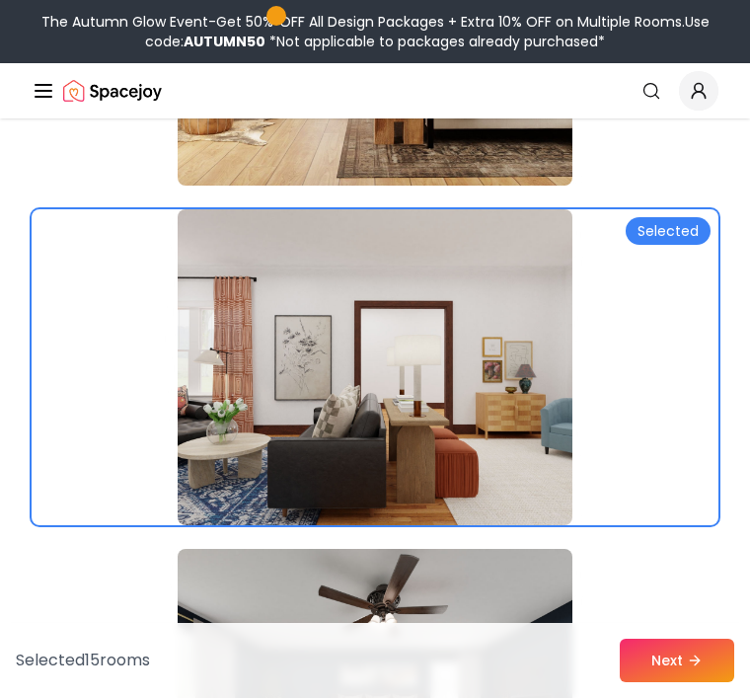
click at [698, 651] on button "Next" at bounding box center [677, 659] width 114 height 43
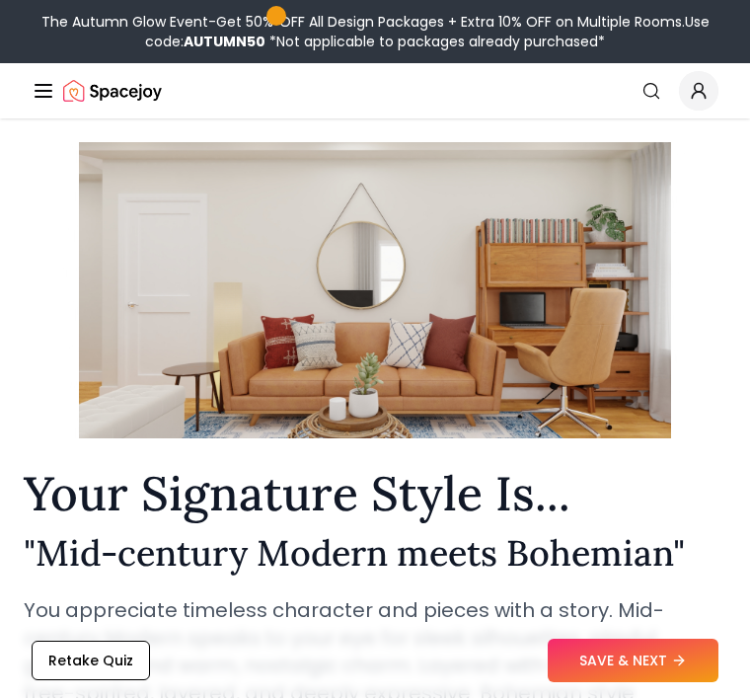
scroll to position [50, 0]
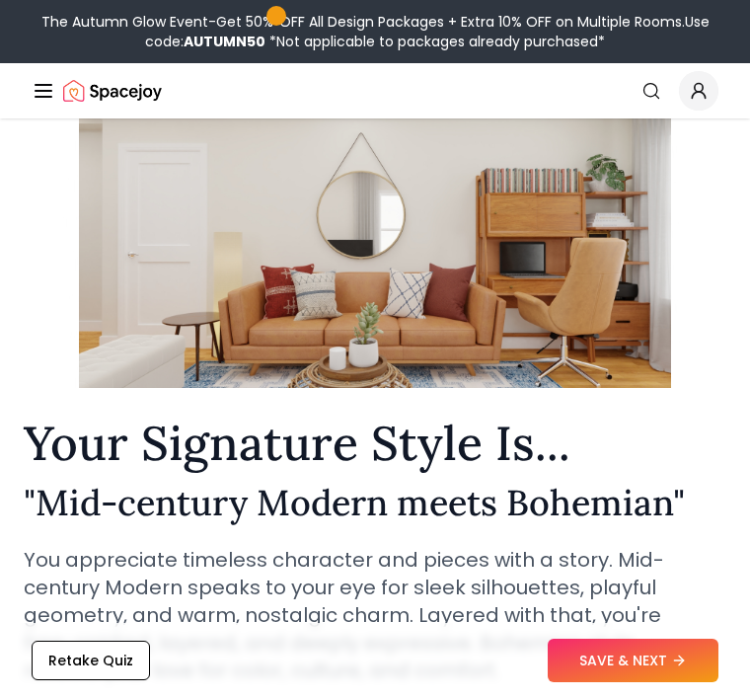
click at [652, 682] on button "SAVE & NEXT" at bounding box center [633, 659] width 171 height 43
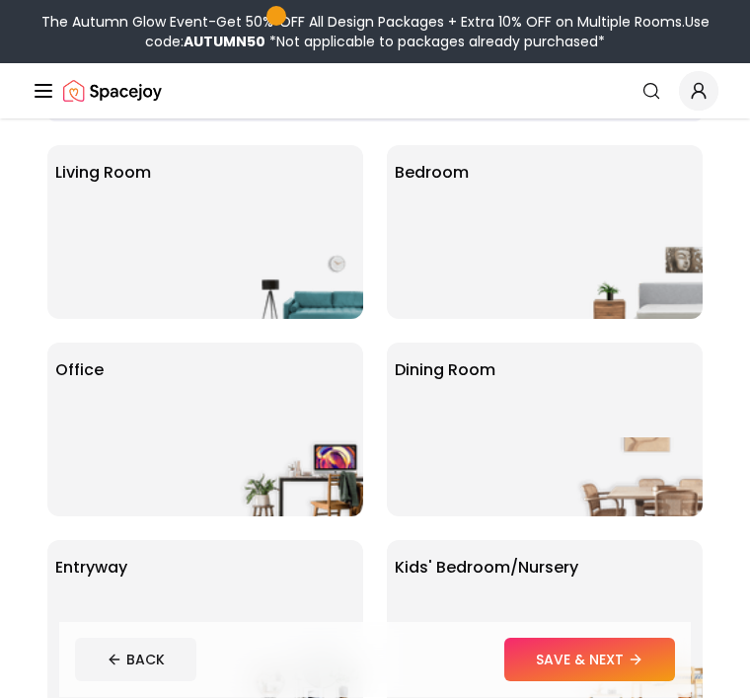
scroll to position [110, 0]
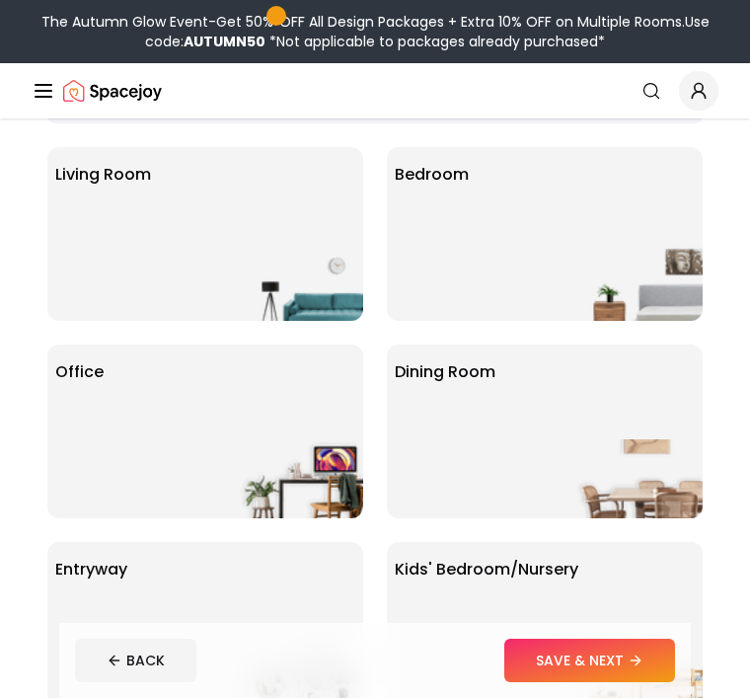
click at [582, 257] on img at bounding box center [639, 281] width 126 height 79
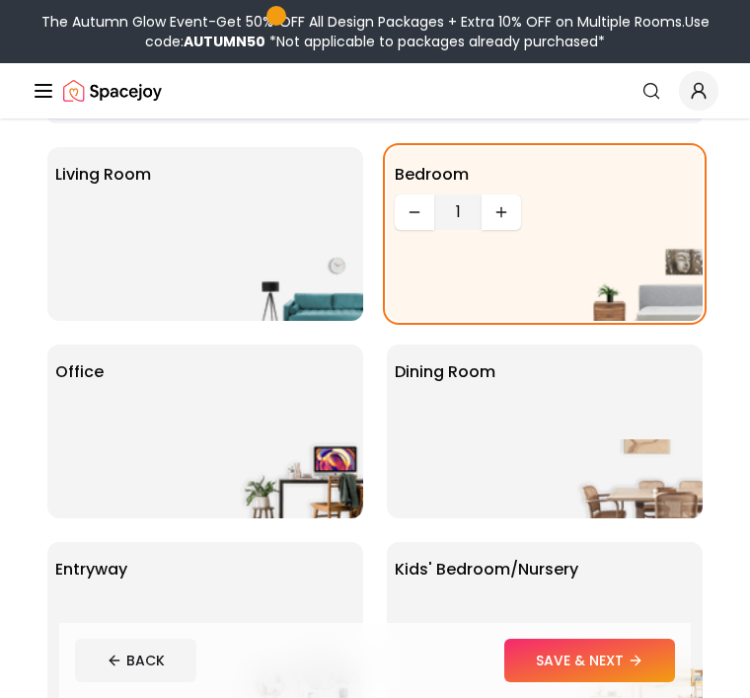
click at [516, 217] on button "Increase quantity" at bounding box center [501, 212] width 39 height 36
click at [506, 218] on icon "Increase quantity" at bounding box center [501, 212] width 16 height 16
click at [515, 224] on button "Increase quantity" at bounding box center [501, 212] width 39 height 36
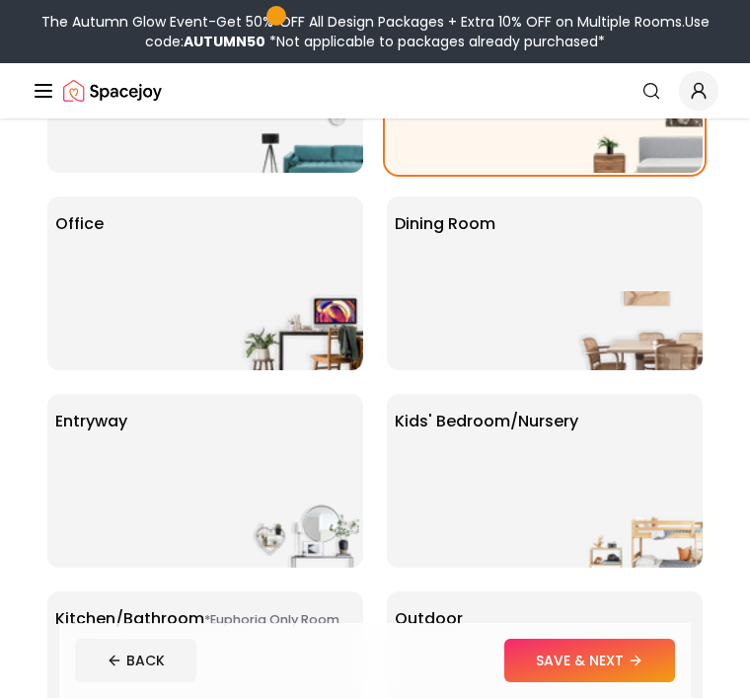
scroll to position [329, 0]
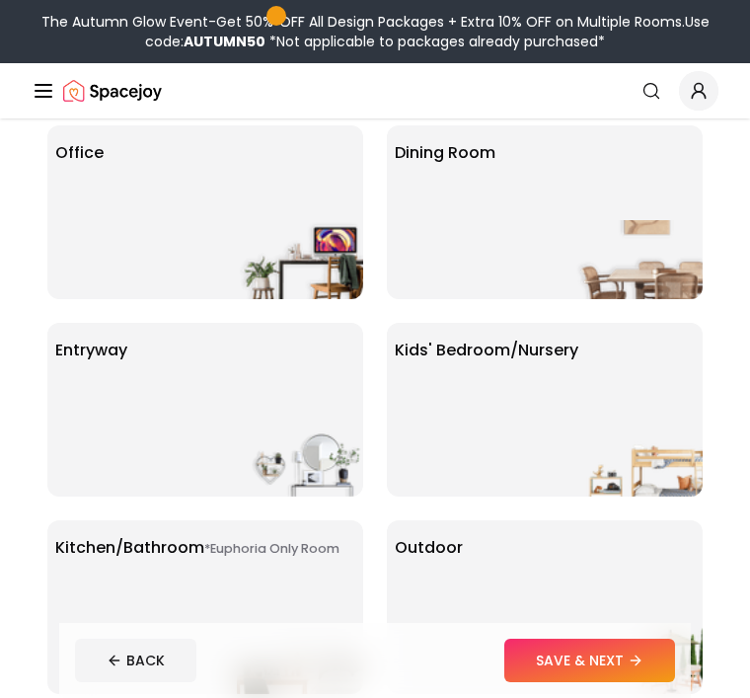
click at [597, 367] on div "Kids' Bedroom/Nursery" at bounding box center [545, 410] width 316 height 174
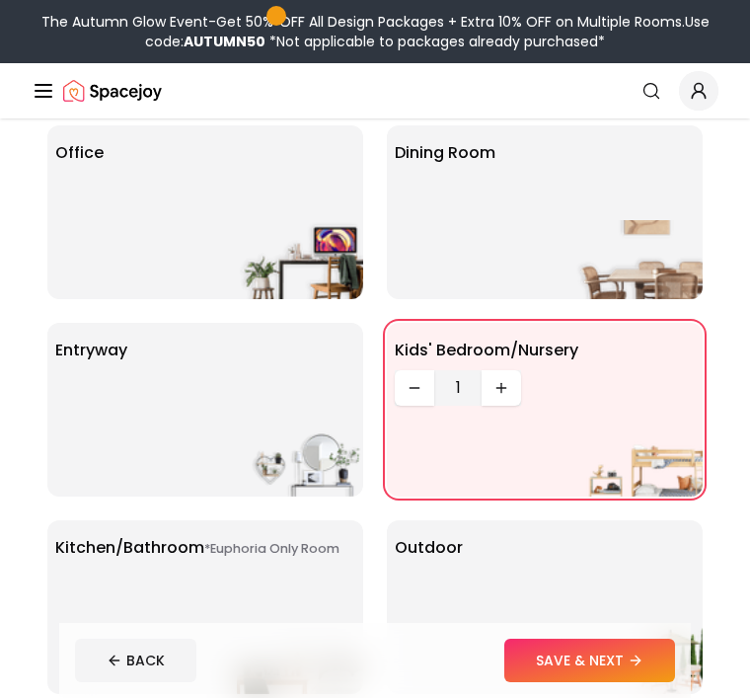
click at [512, 404] on button "Increase quantity" at bounding box center [501, 388] width 39 height 36
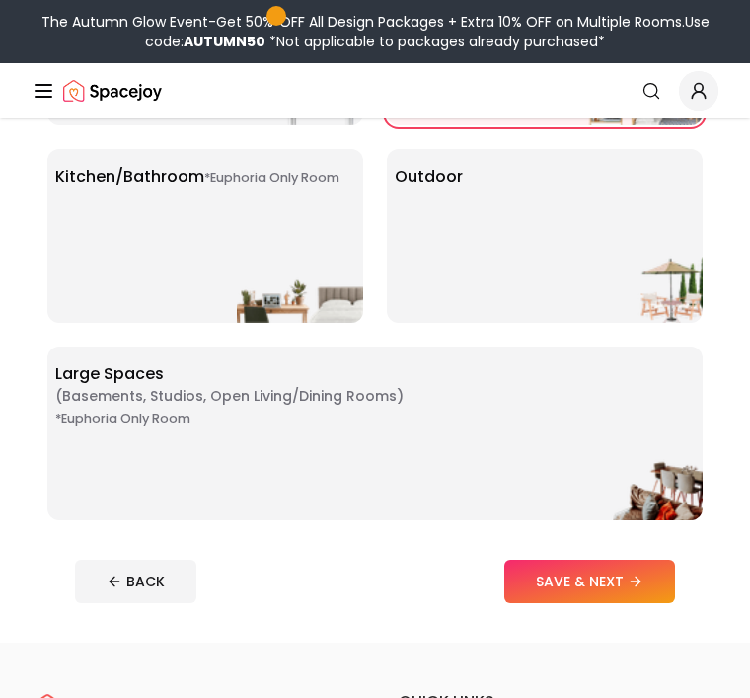
scroll to position [700, 0]
click at [569, 279] on div "Outdoor" at bounding box center [545, 236] width 316 height 174
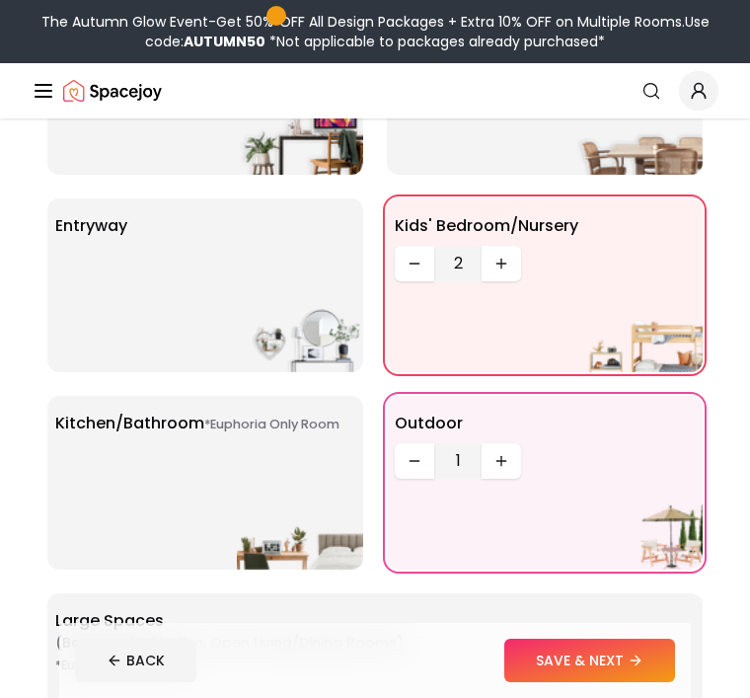
scroll to position [452, 0]
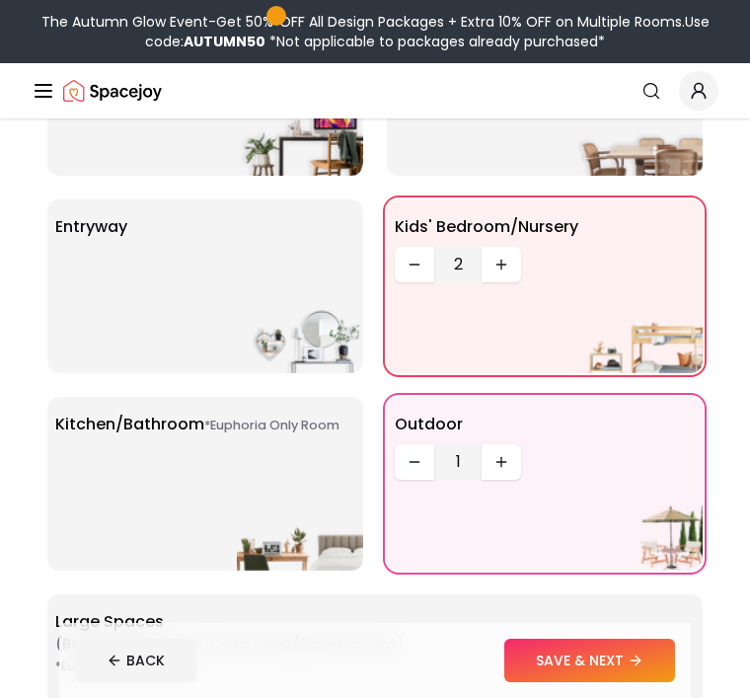
click at [238, 537] on img at bounding box center [300, 530] width 126 height 79
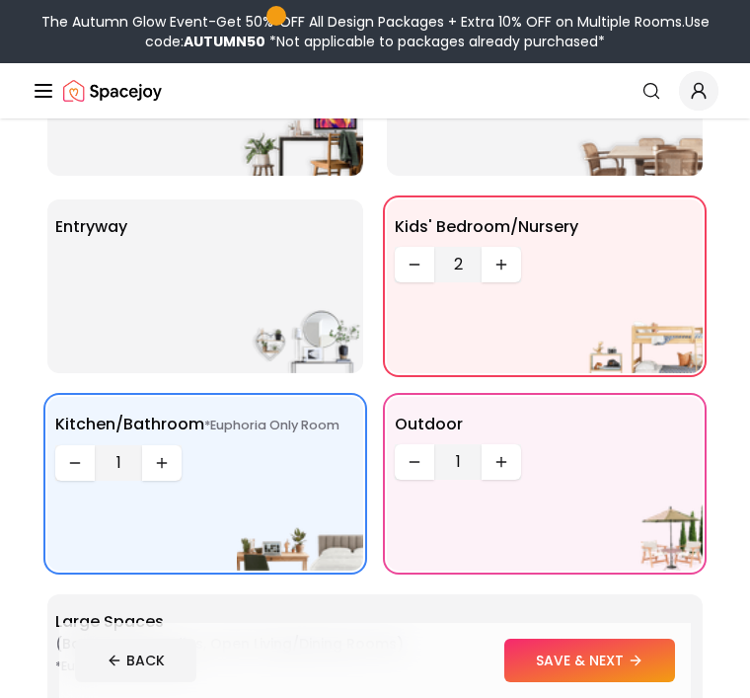
click at [165, 471] on button "Increase quantity" at bounding box center [161, 463] width 39 height 36
click at [177, 469] on button "Increase quantity" at bounding box center [161, 463] width 39 height 36
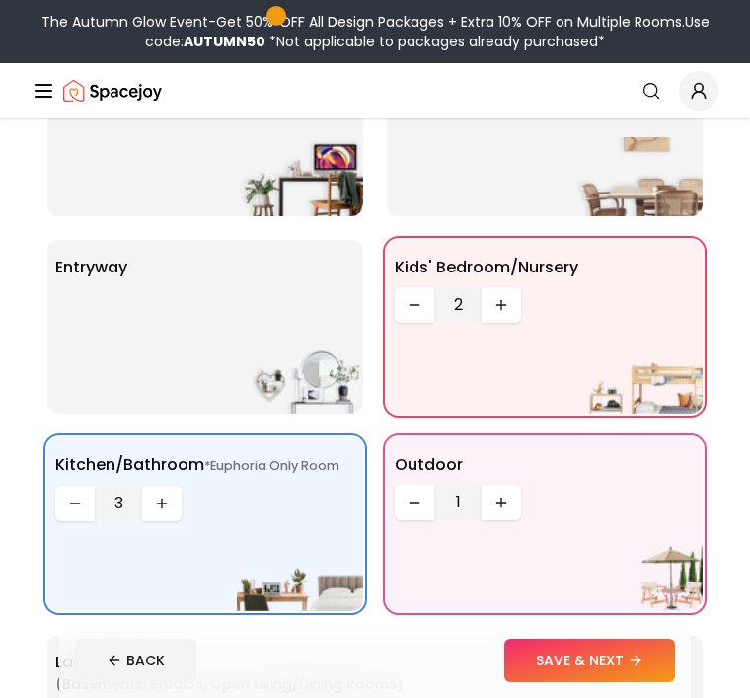
scroll to position [380, 0]
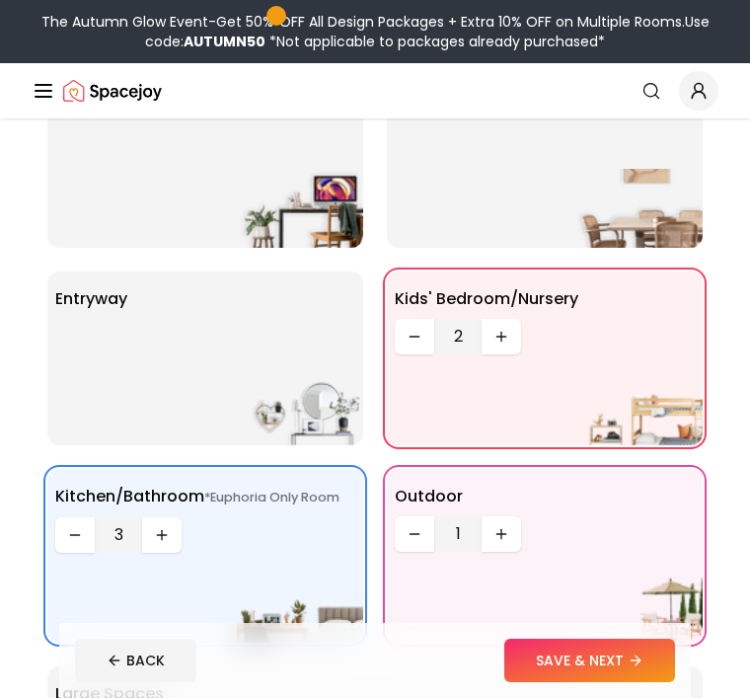
click at [253, 377] on img at bounding box center [300, 405] width 126 height 79
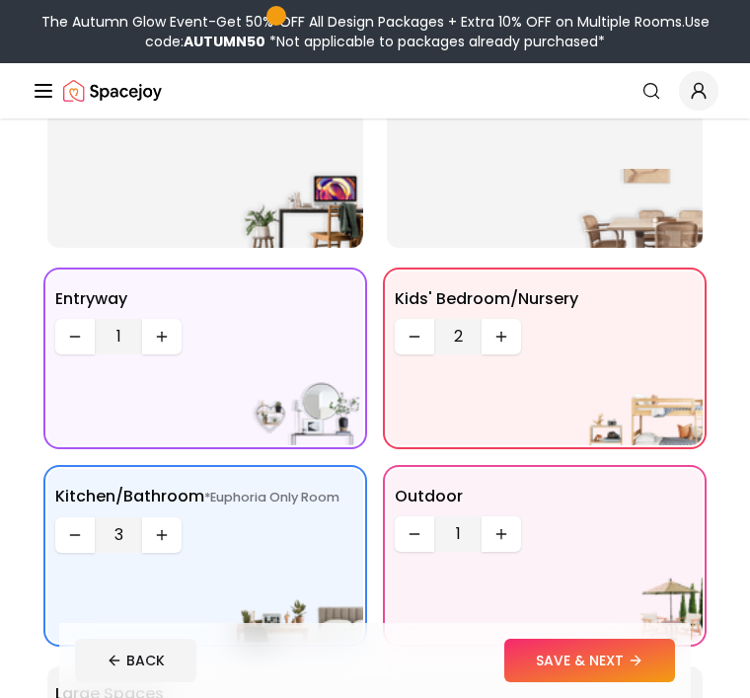
click at [171, 339] on button "Increase quantity" at bounding box center [161, 337] width 39 height 36
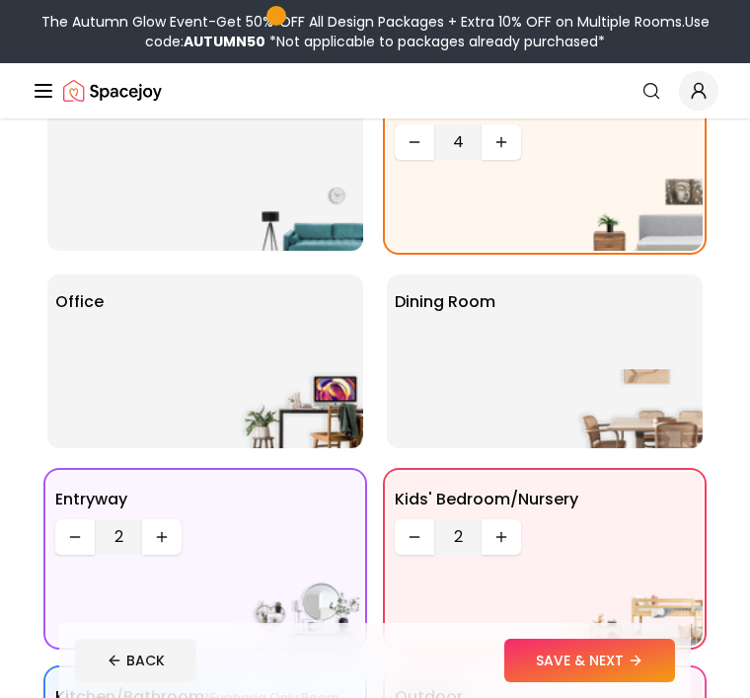
scroll to position [173, 0]
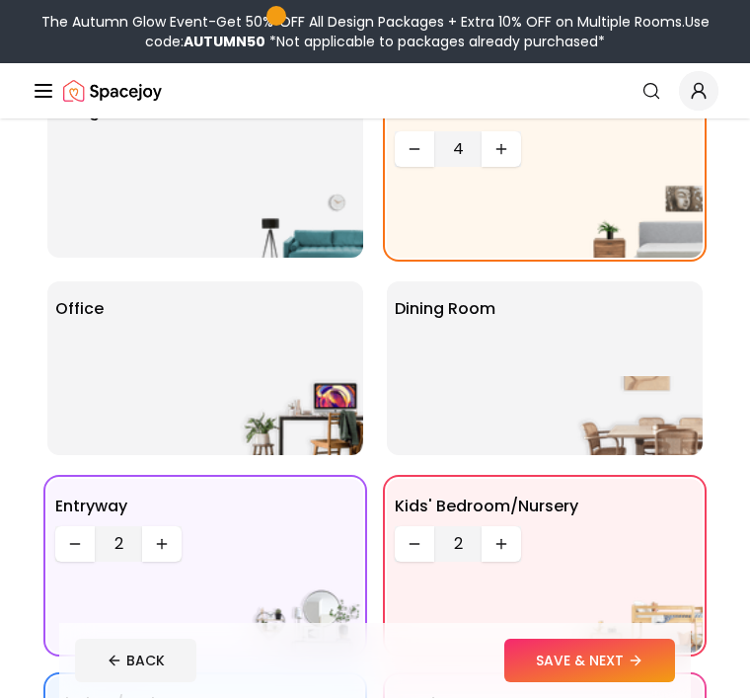
click at [260, 376] on img at bounding box center [300, 415] width 126 height 79
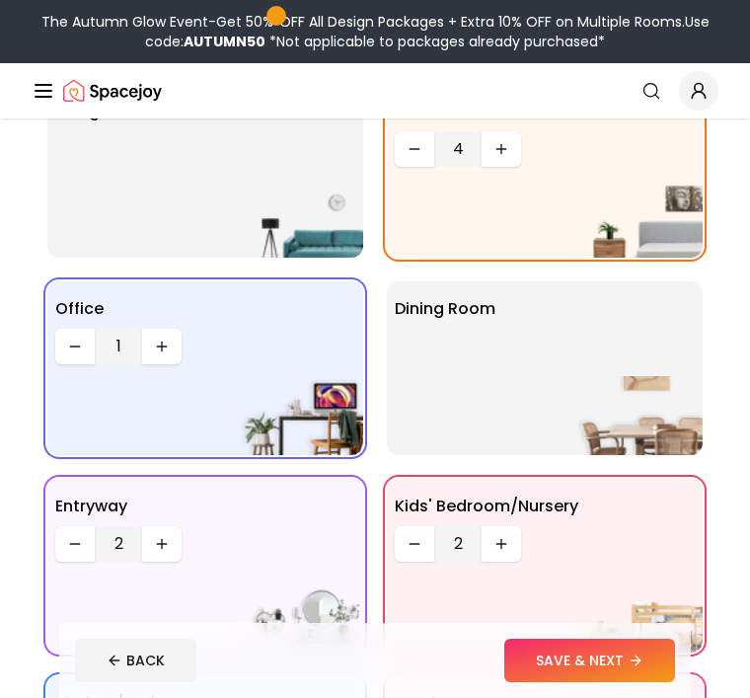
click at [165, 355] on button "Increase quantity" at bounding box center [161, 347] width 39 height 36
click at [167, 363] on button "Increase quantity" at bounding box center [161, 347] width 39 height 36
click at [646, 365] on div "Dining Room" at bounding box center [545, 368] width 316 height 174
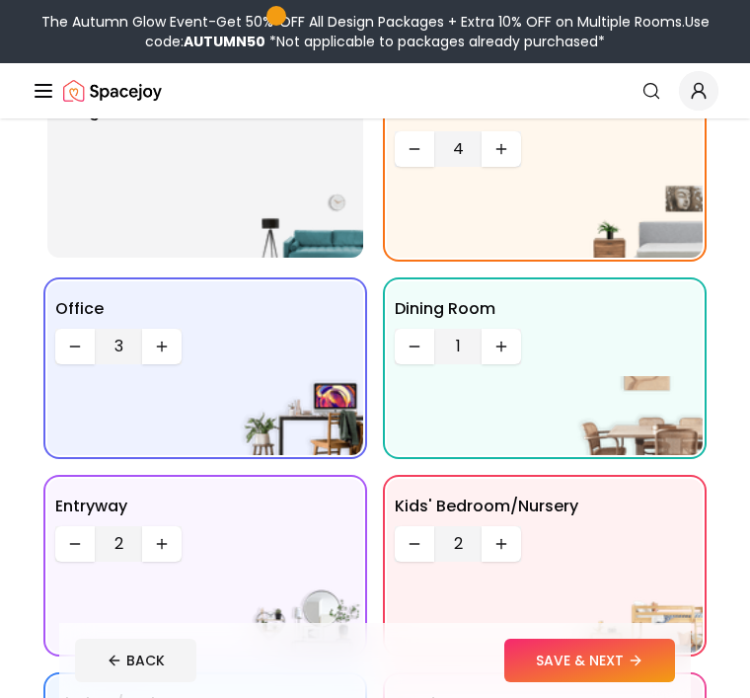
click at [513, 352] on button "Increase quantity" at bounding box center [501, 347] width 39 height 36
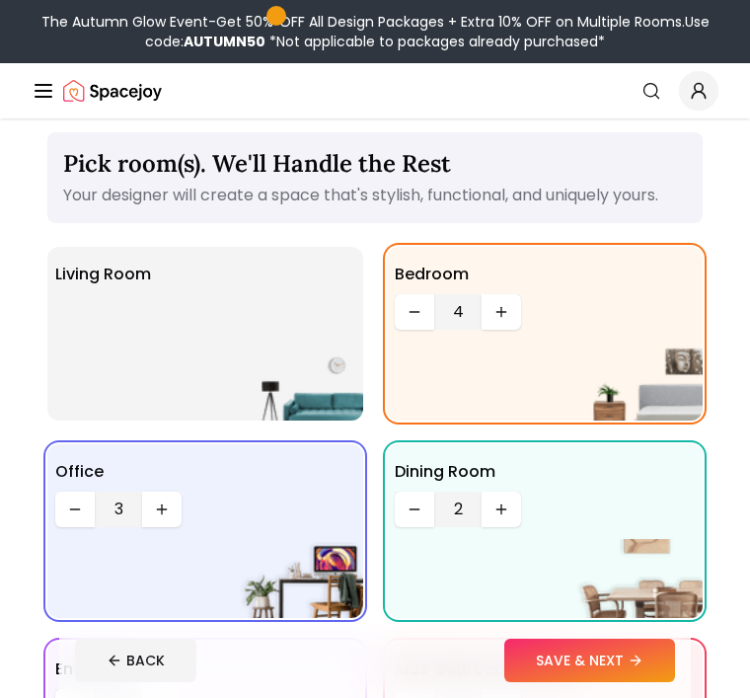
scroll to position [0, 0]
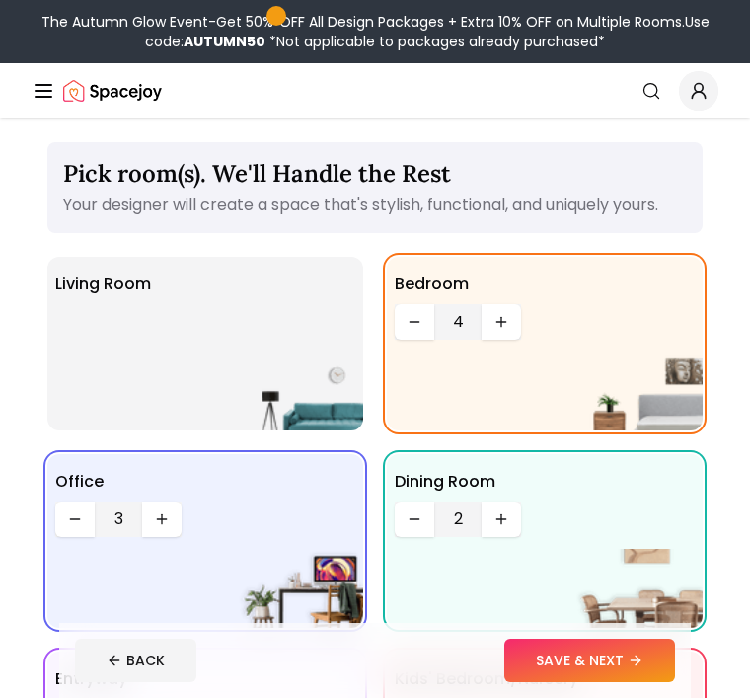
click at [256, 407] on img at bounding box center [300, 390] width 126 height 79
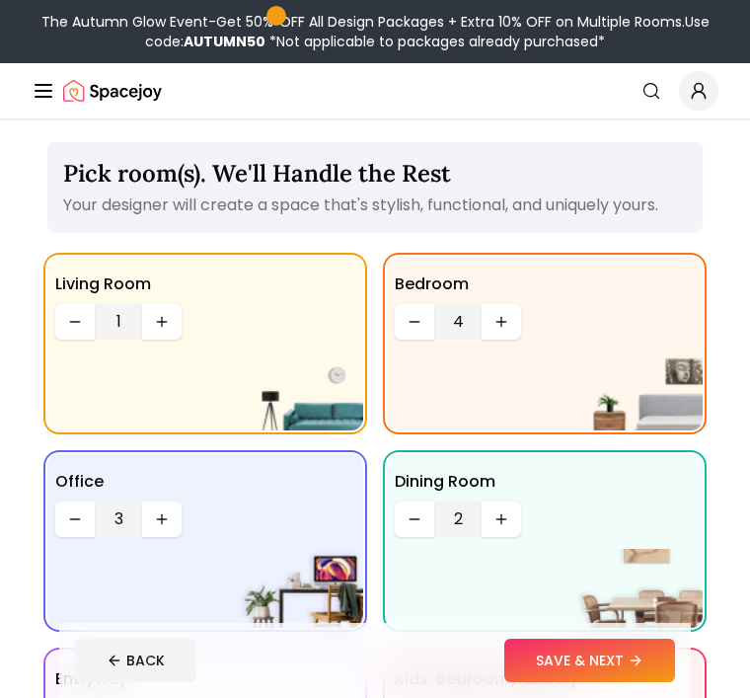
click at [176, 324] on button "Increase quantity" at bounding box center [161, 322] width 39 height 36
click at [167, 337] on button "Increase quantity" at bounding box center [161, 322] width 39 height 36
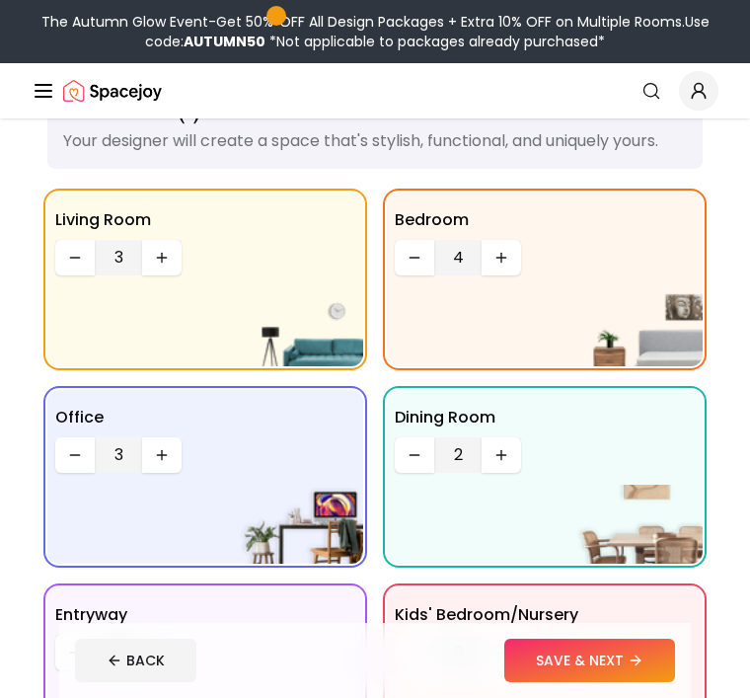
scroll to position [62, 0]
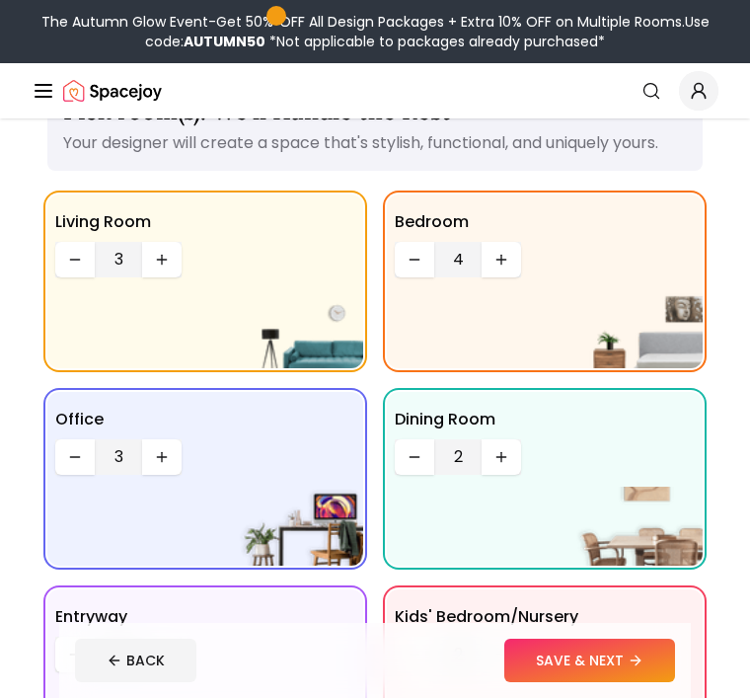
click at [608, 682] on button "SAVE & NEXT" at bounding box center [589, 659] width 171 height 43
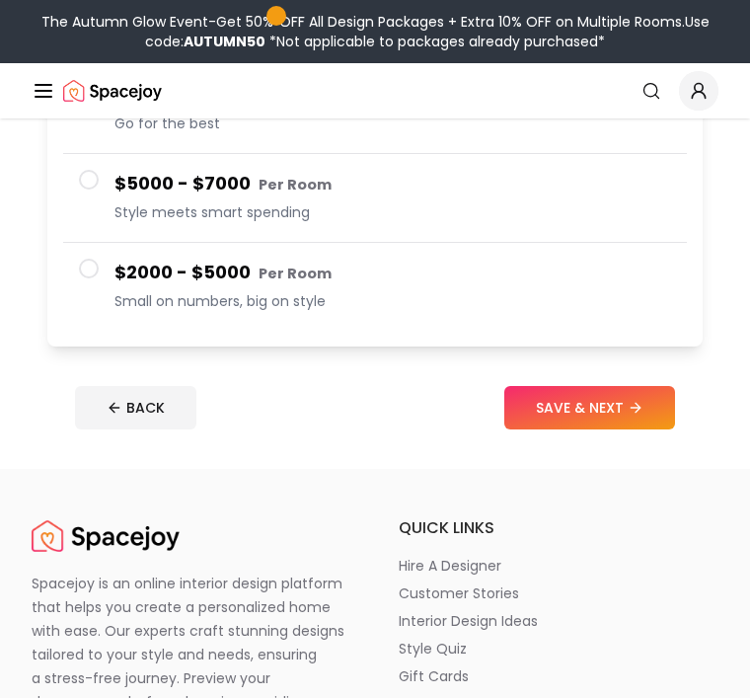
scroll to position [432, 0]
click at [598, 408] on button "SAVE & NEXT" at bounding box center [589, 407] width 171 height 43
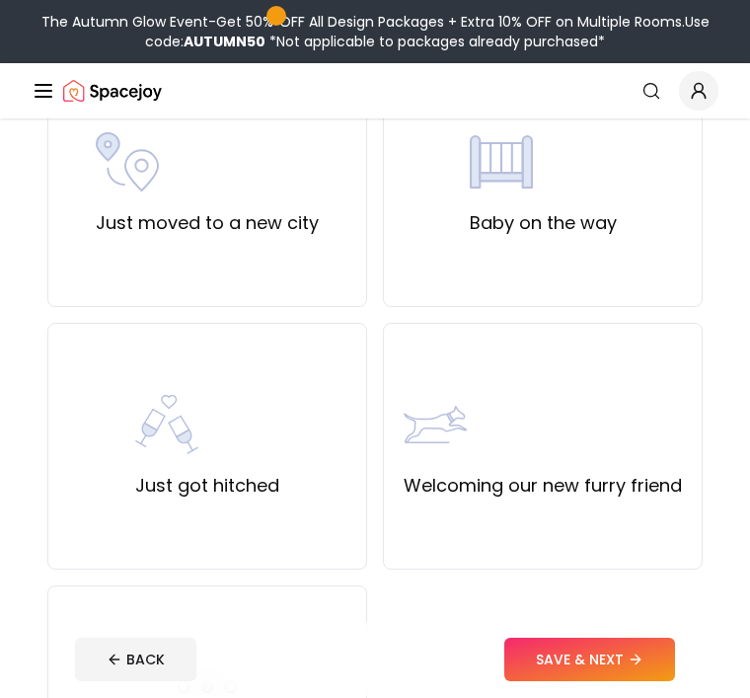
scroll to position [1007, 0]
click at [608, 648] on button "SAVE & NEXT" at bounding box center [589, 659] width 171 height 43
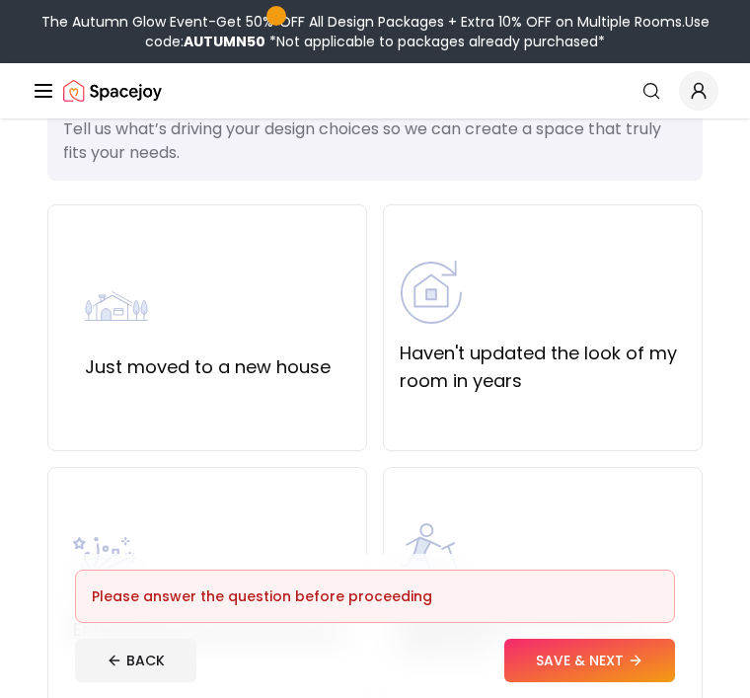
scroll to position [75, 0]
click at [257, 397] on div "Just moved to a new house" at bounding box center [207, 328] width 320 height 247
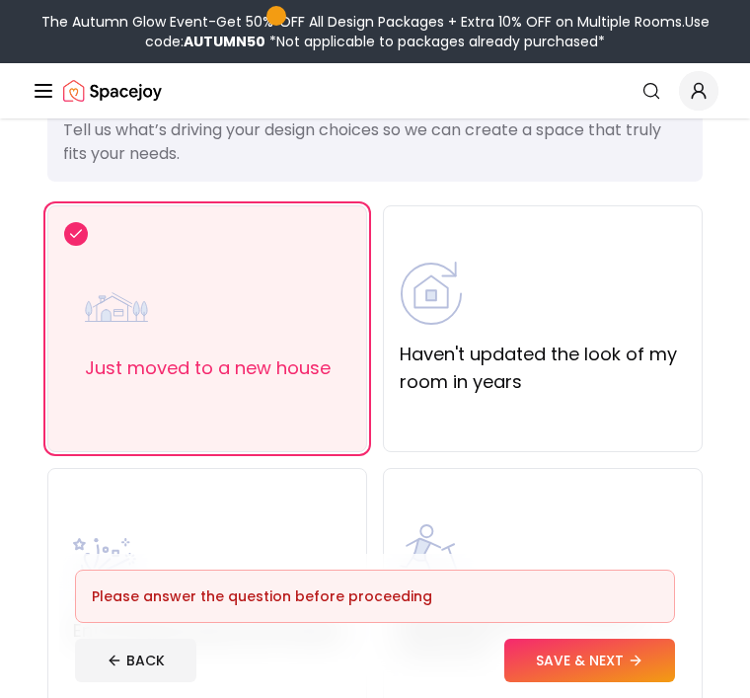
click at [604, 679] on button "SAVE & NEXT" at bounding box center [589, 659] width 171 height 43
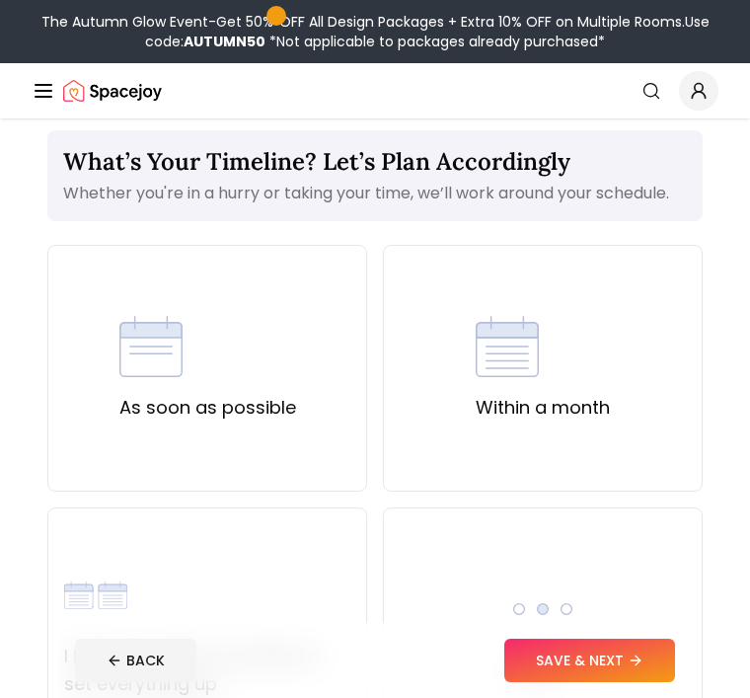
scroll to position [13, 0]
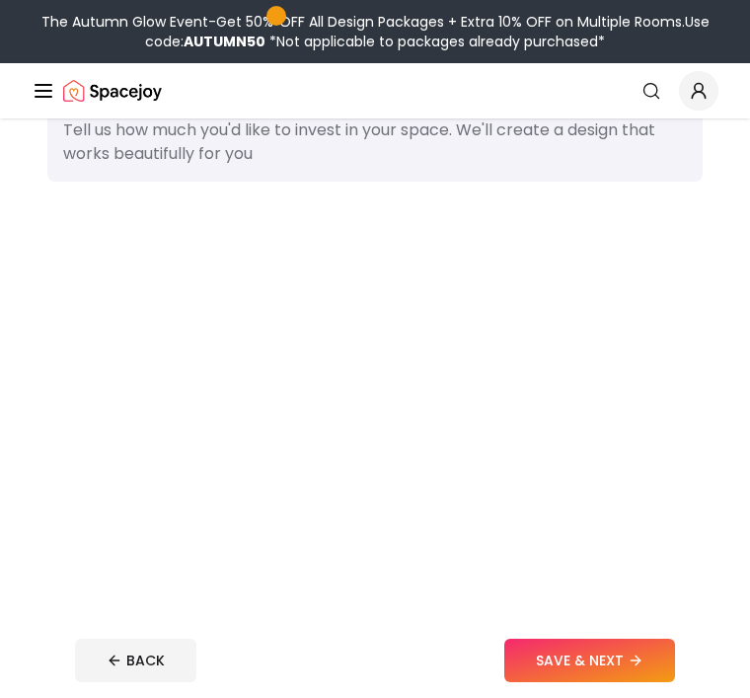
scroll to position [495, 0]
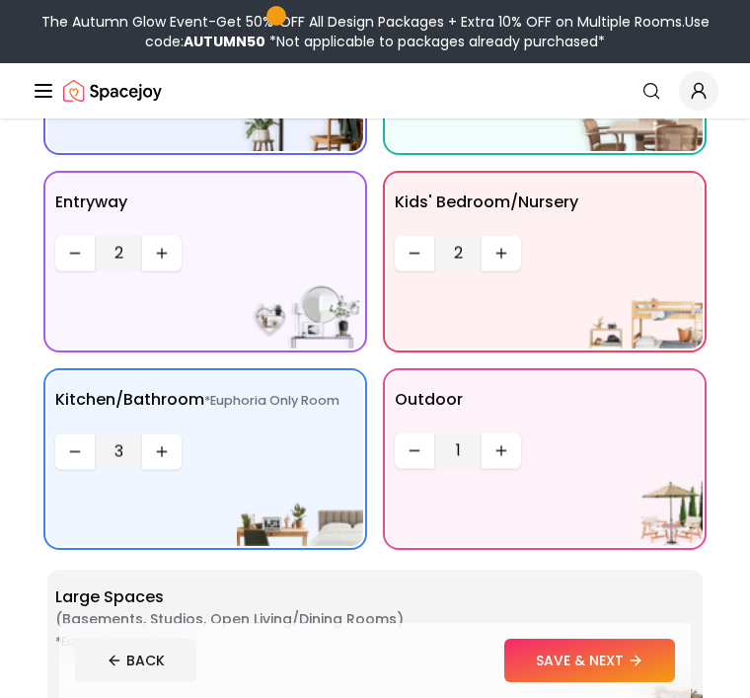
scroll to position [125, 0]
